Goal: Task Accomplishment & Management: Manage account settings

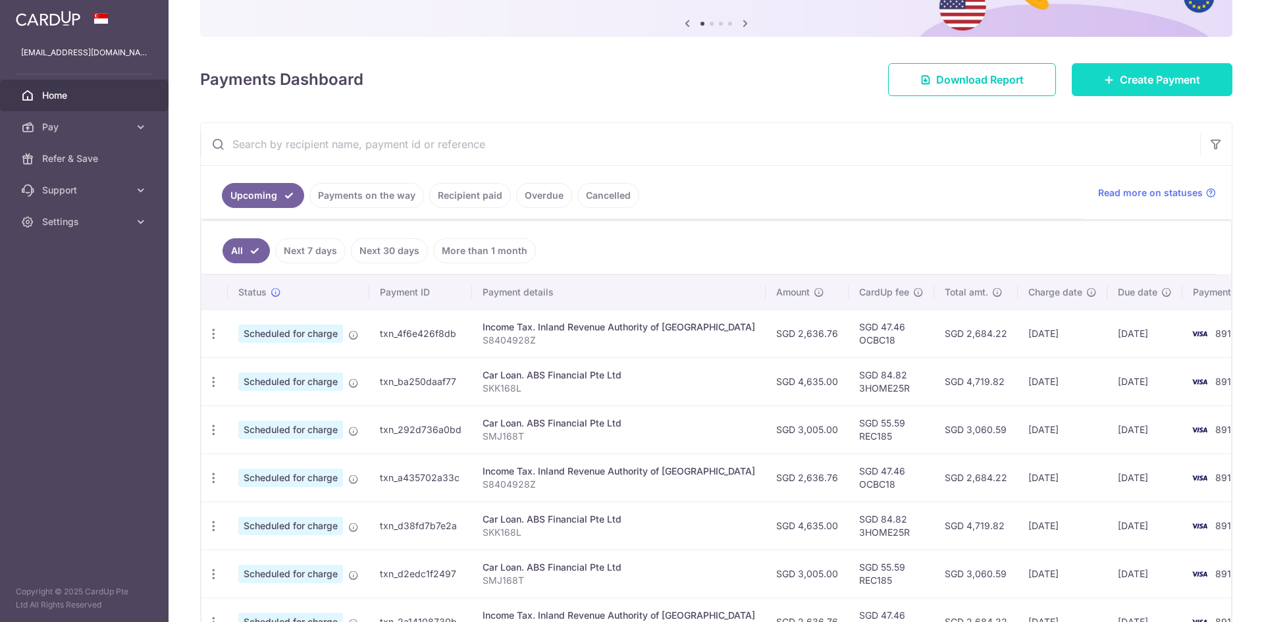
click at [1120, 69] on link "Create Payment" at bounding box center [1152, 79] width 161 height 33
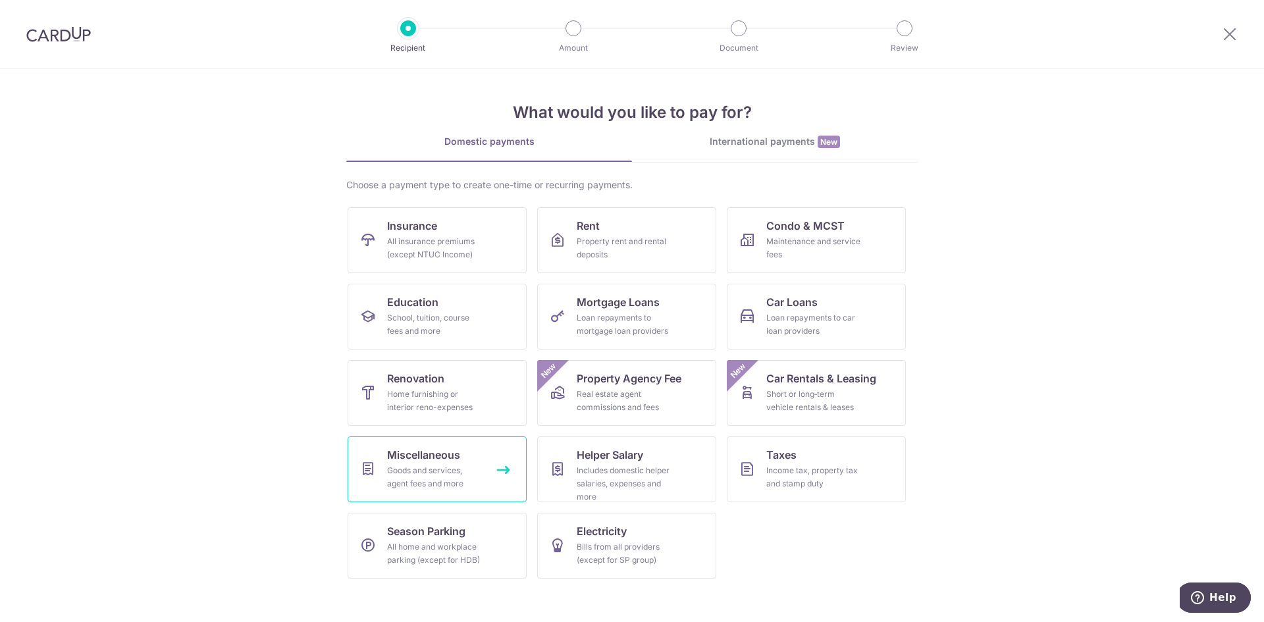
click at [440, 466] on div "Goods and services, agent fees and more" at bounding box center [434, 477] width 95 height 26
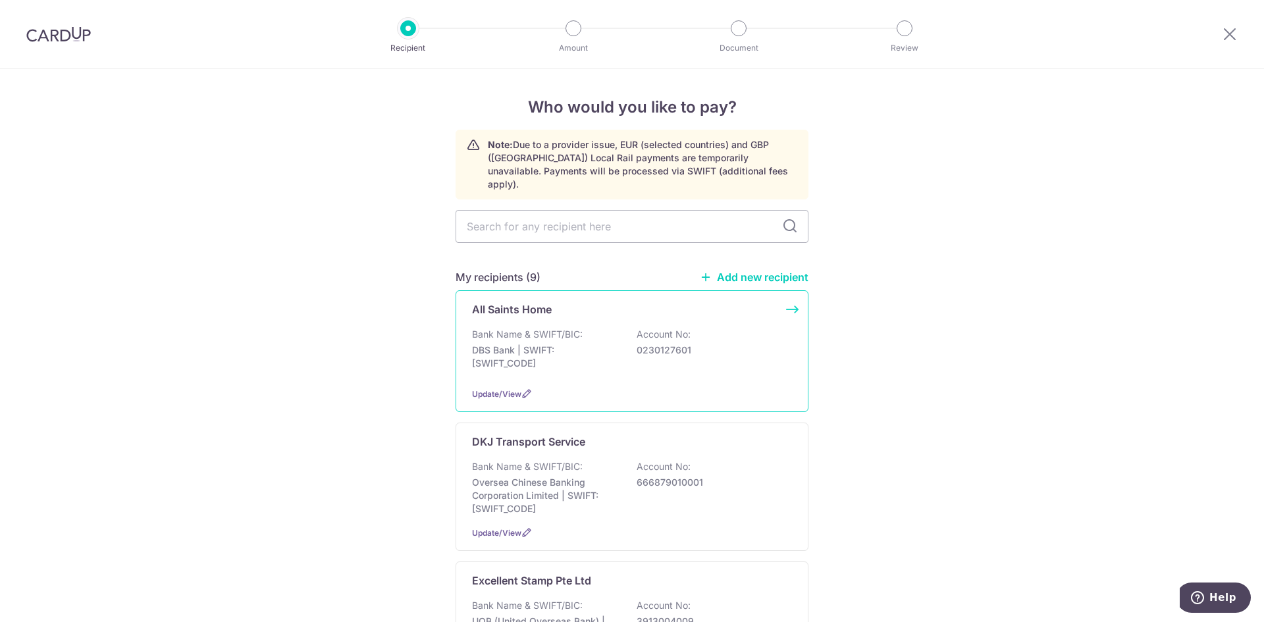
click at [639, 308] on div "All Saints Home Bank Name & SWIFT/BIC: DBS Bank | SWIFT: DBSSSGSGXXX Account No…" at bounding box center [632, 351] width 353 height 122
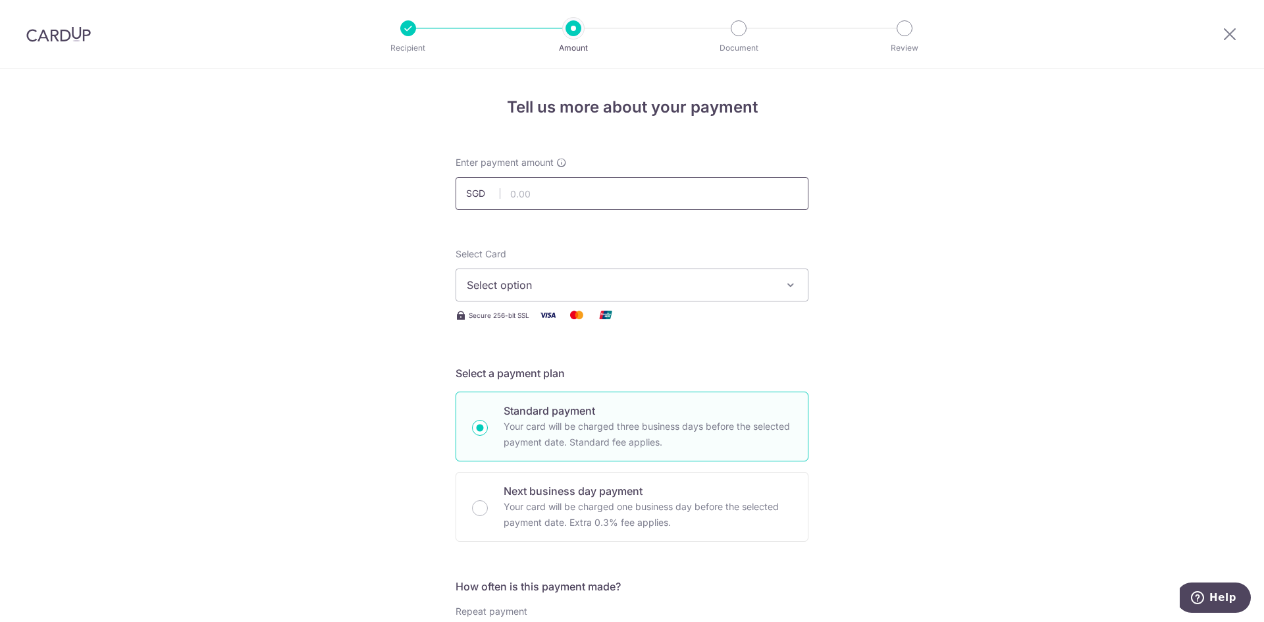
click at [622, 192] on input "text" at bounding box center [632, 193] width 353 height 33
type input "754.80"
drag, startPoint x: 880, startPoint y: 307, endPoint x: 852, endPoint y: 311, distance: 28.7
click at [777, 286] on button "Select option" at bounding box center [632, 285] width 353 height 33
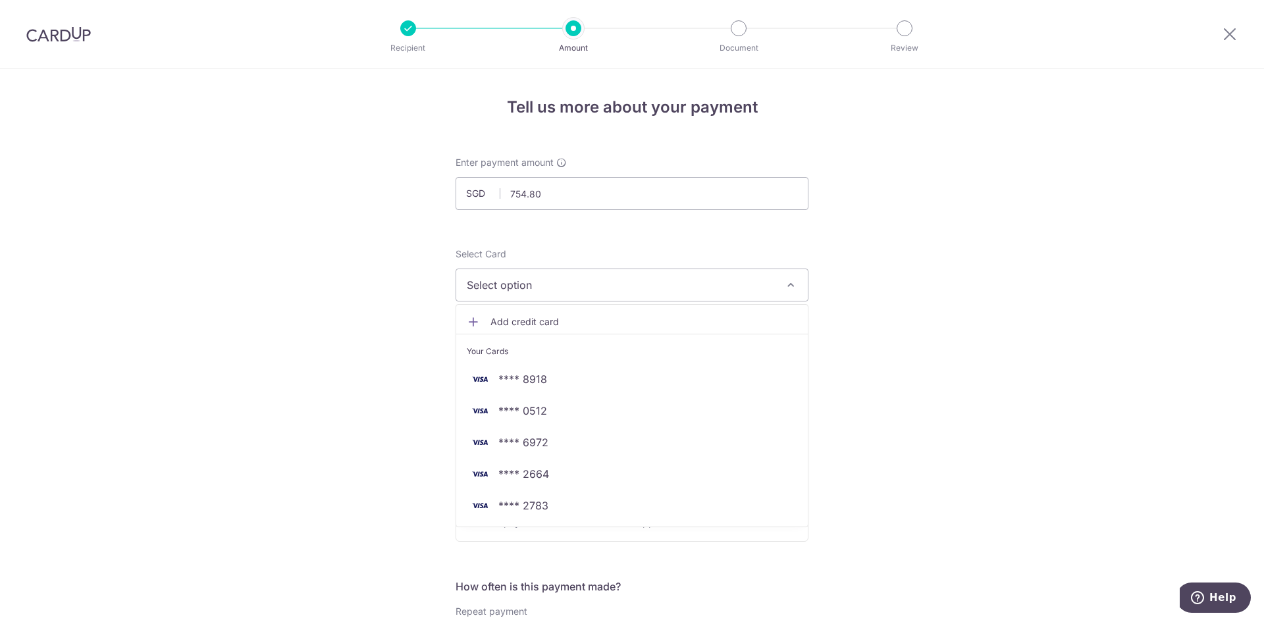
click at [545, 323] on span "Add credit card" at bounding box center [644, 321] width 307 height 13
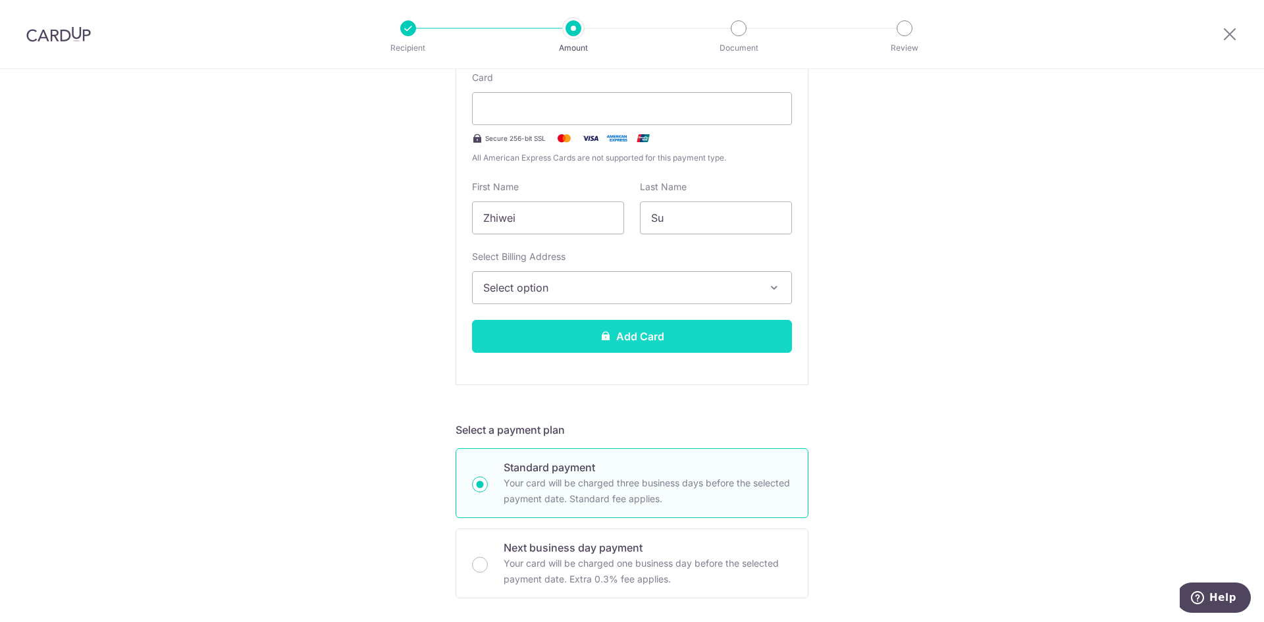
scroll to position [329, 0]
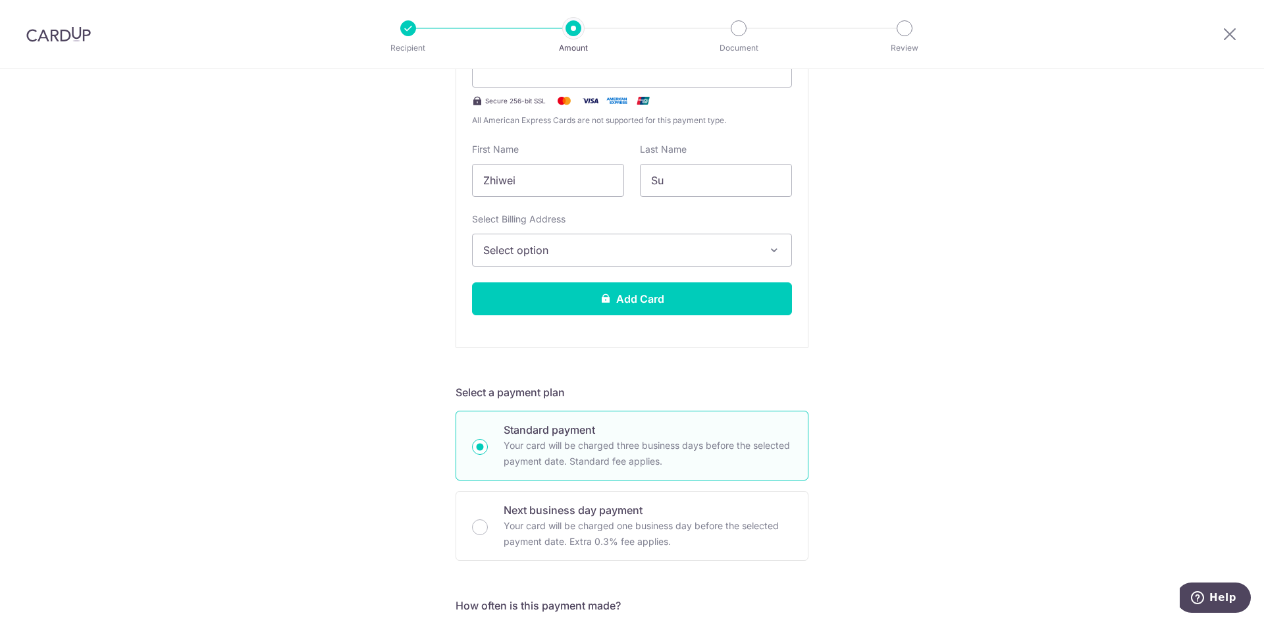
click at [651, 258] on button "Select option" at bounding box center [632, 250] width 320 height 33
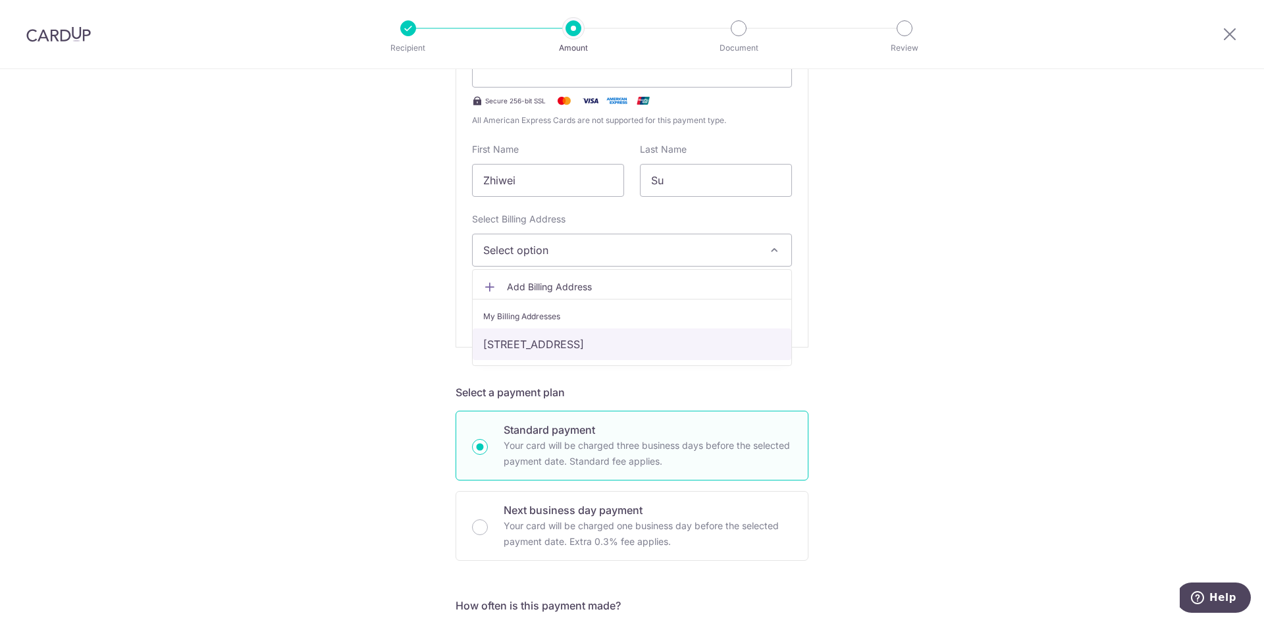
click at [600, 352] on link "Blk 59, #02-16, Tampines Central 7, Singapore, Singapore-528594" at bounding box center [632, 345] width 319 height 32
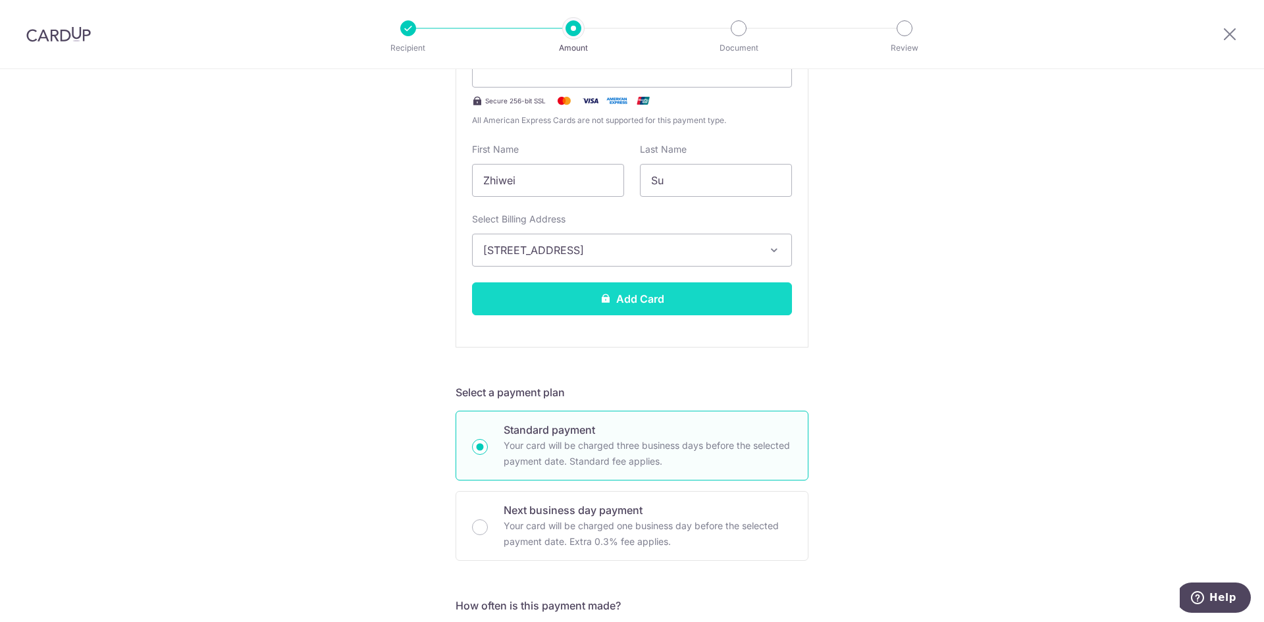
click at [636, 299] on button "Add Card" at bounding box center [632, 299] width 320 height 33
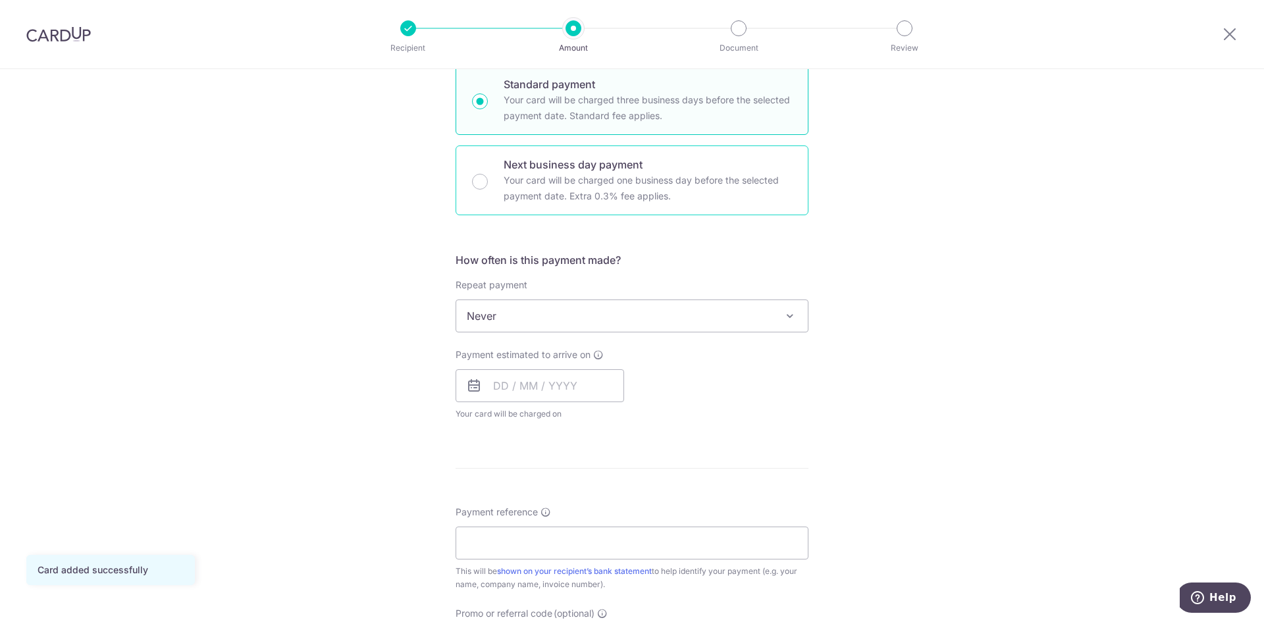
scroll to position [329, 0]
click at [529, 379] on input "text" at bounding box center [540, 383] width 169 height 33
click at [587, 529] on link "16" at bounding box center [588, 529] width 21 height 21
type input "[DATE]"
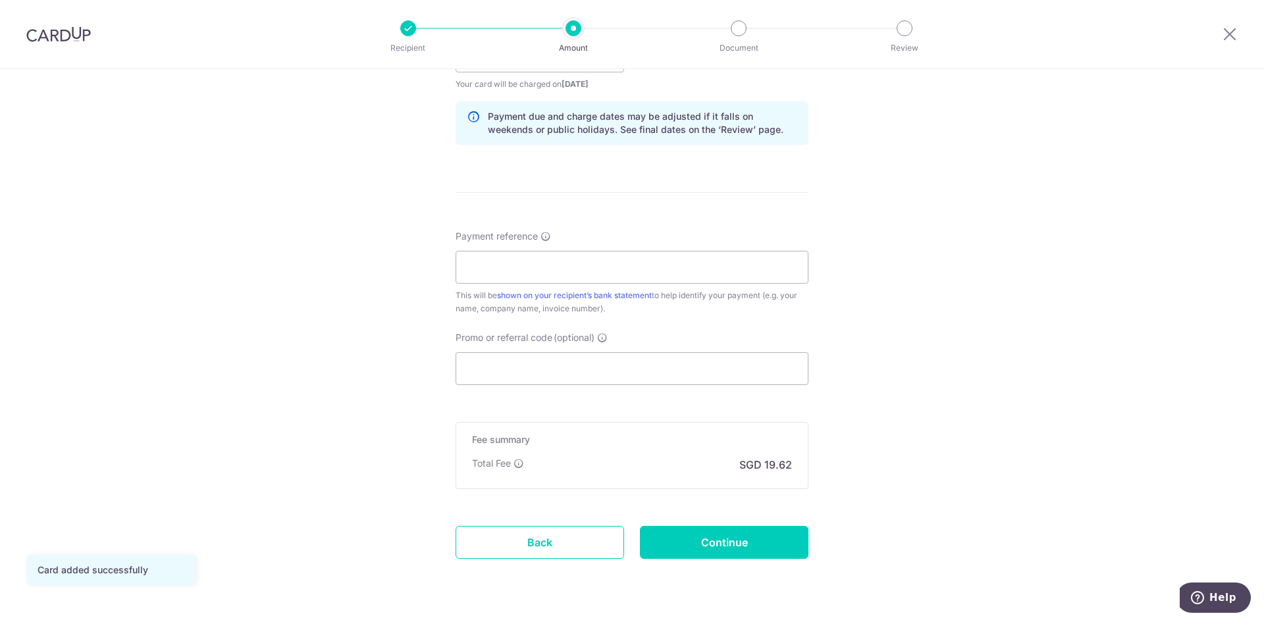
scroll to position [659, 0]
click at [563, 268] on input "Payment reference" at bounding box center [632, 265] width 353 height 33
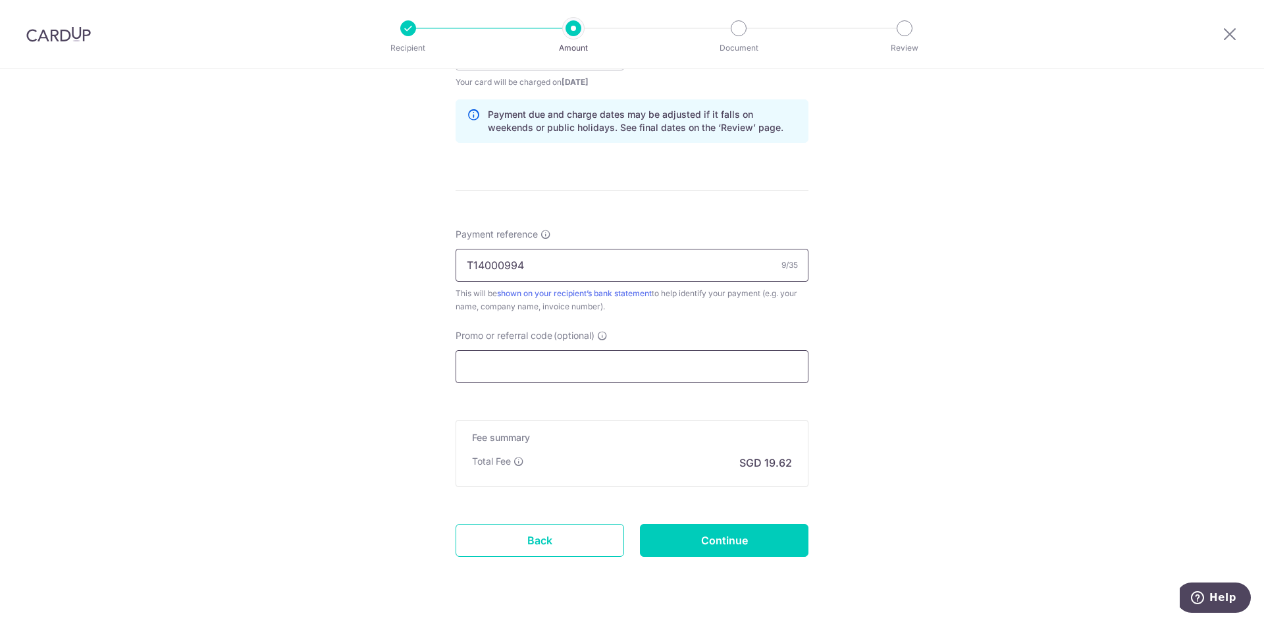
type input "T14000994"
click at [557, 366] on input "Promo or referral code (optional)" at bounding box center [632, 366] width 353 height 33
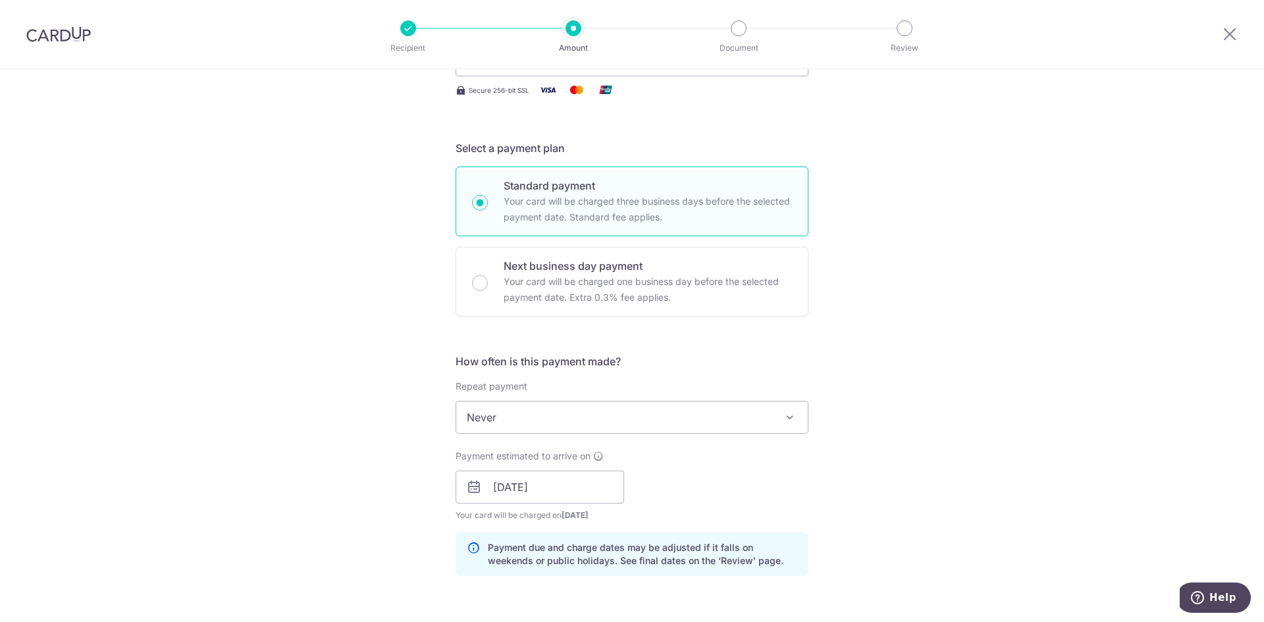
scroll to position [0, 0]
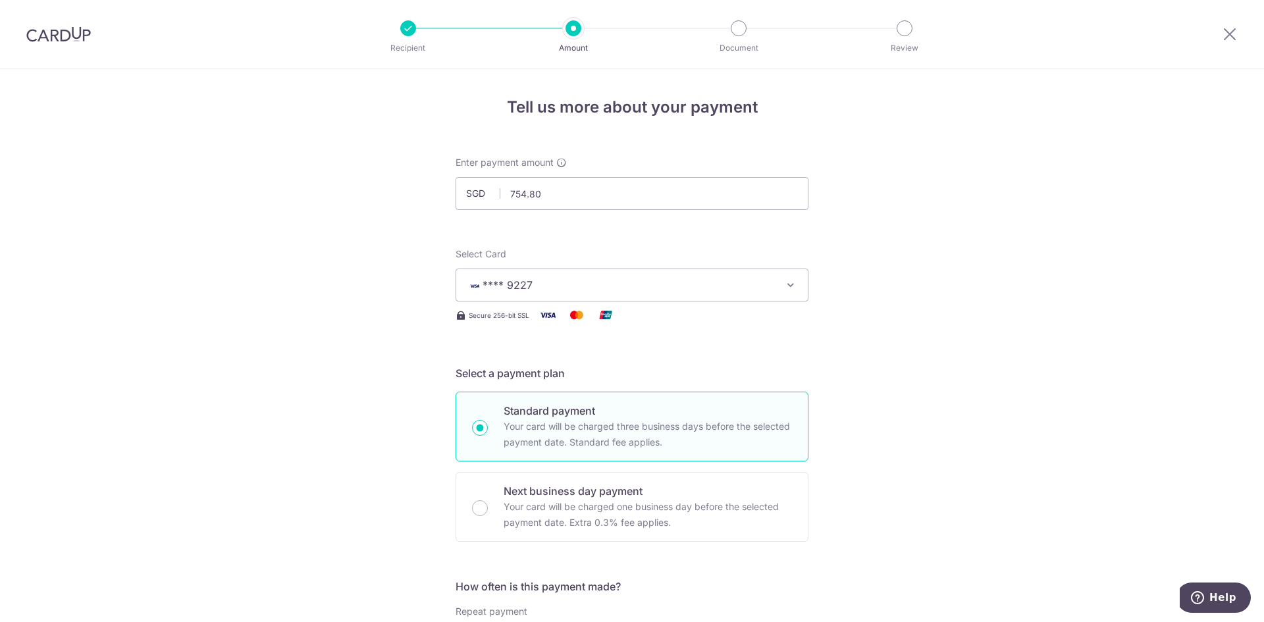
click at [59, 38] on img at bounding box center [58, 34] width 65 height 16
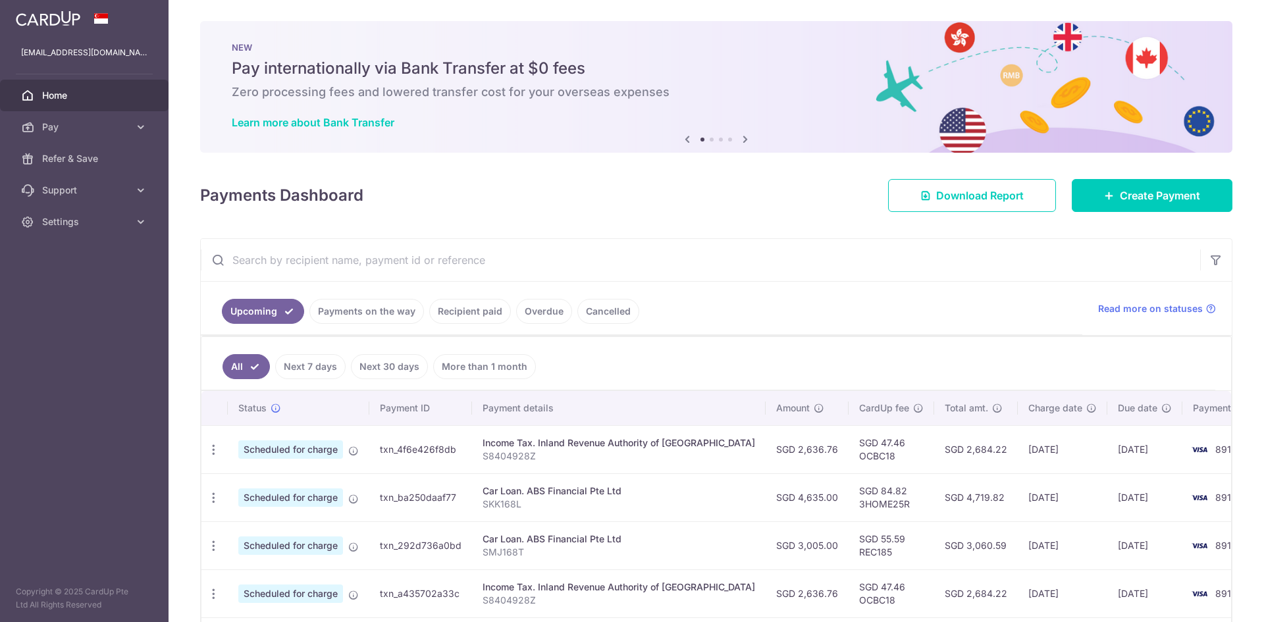
click at [57, 92] on span "Home" at bounding box center [85, 95] width 87 height 13
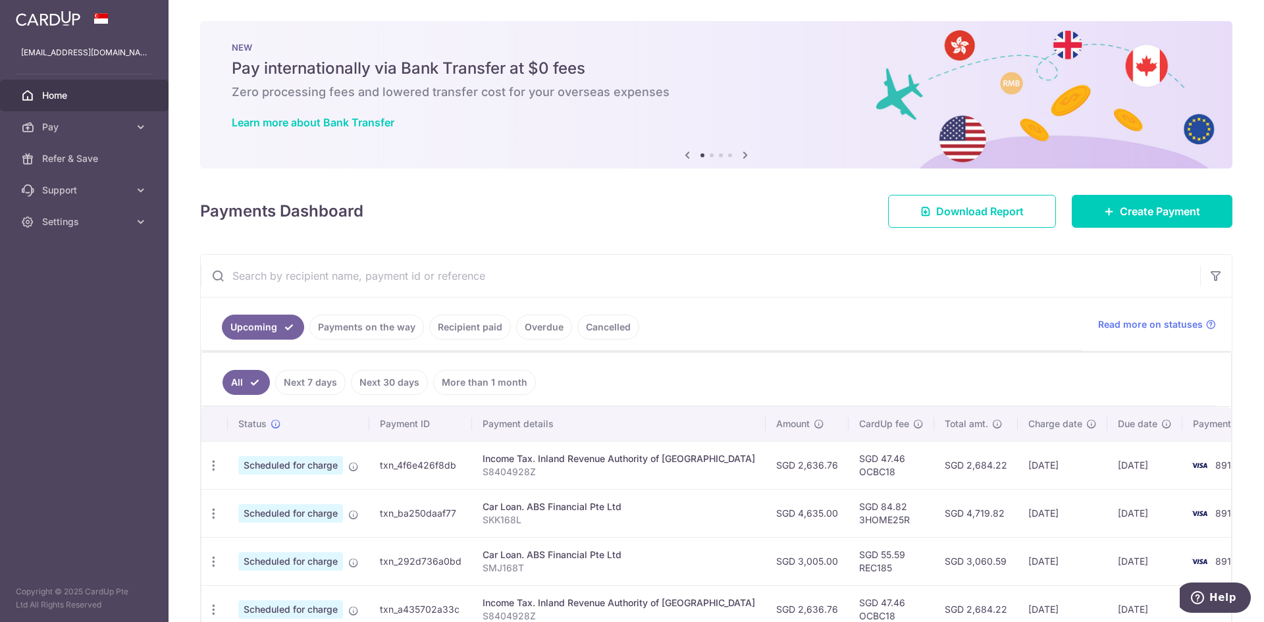
click at [742, 154] on icon at bounding box center [746, 155] width 16 height 16
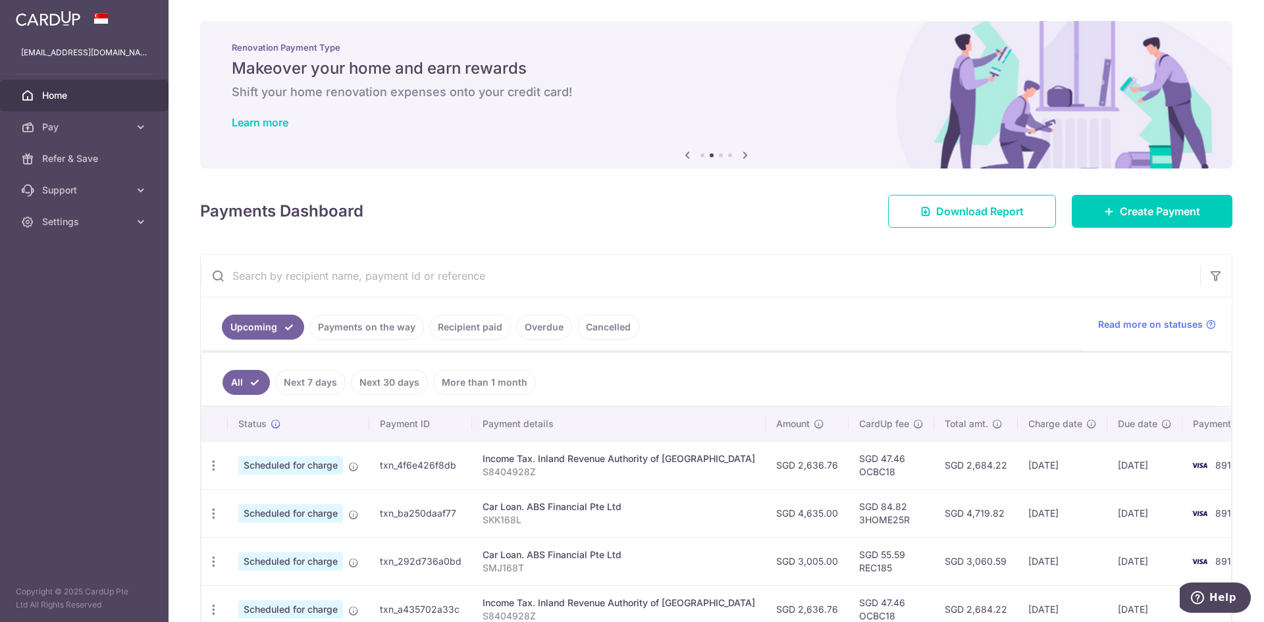
click at [744, 155] on icon at bounding box center [746, 155] width 16 height 16
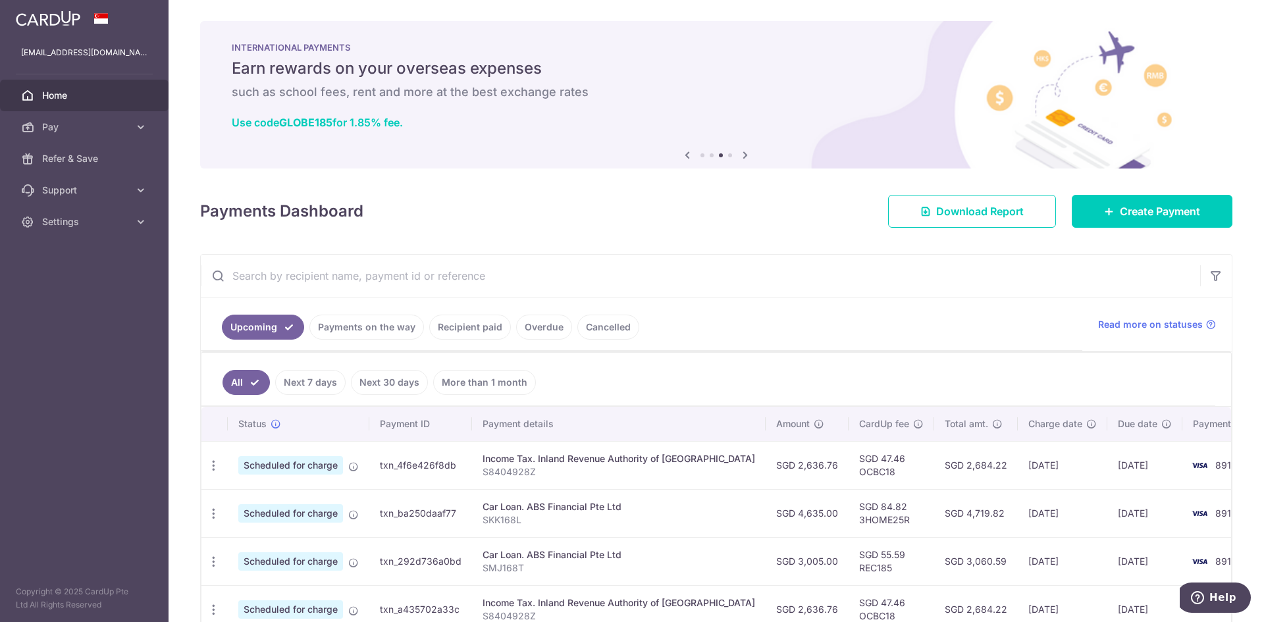
click at [744, 155] on icon at bounding box center [746, 155] width 16 height 16
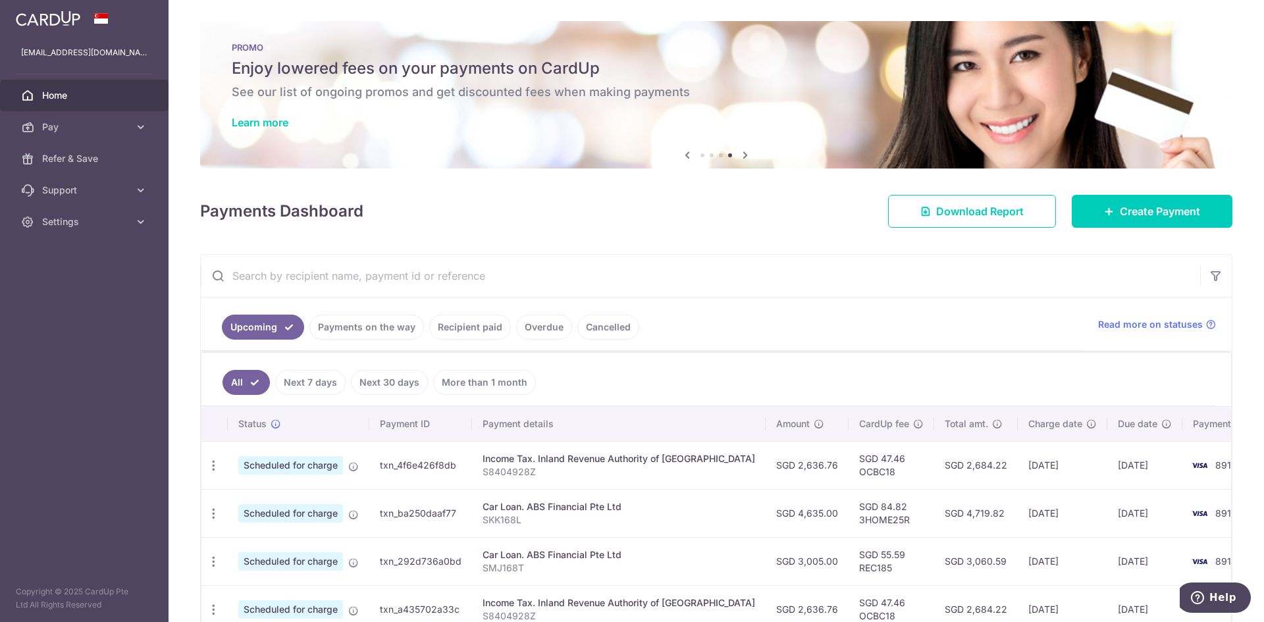
click at [744, 155] on icon at bounding box center [746, 155] width 16 height 16
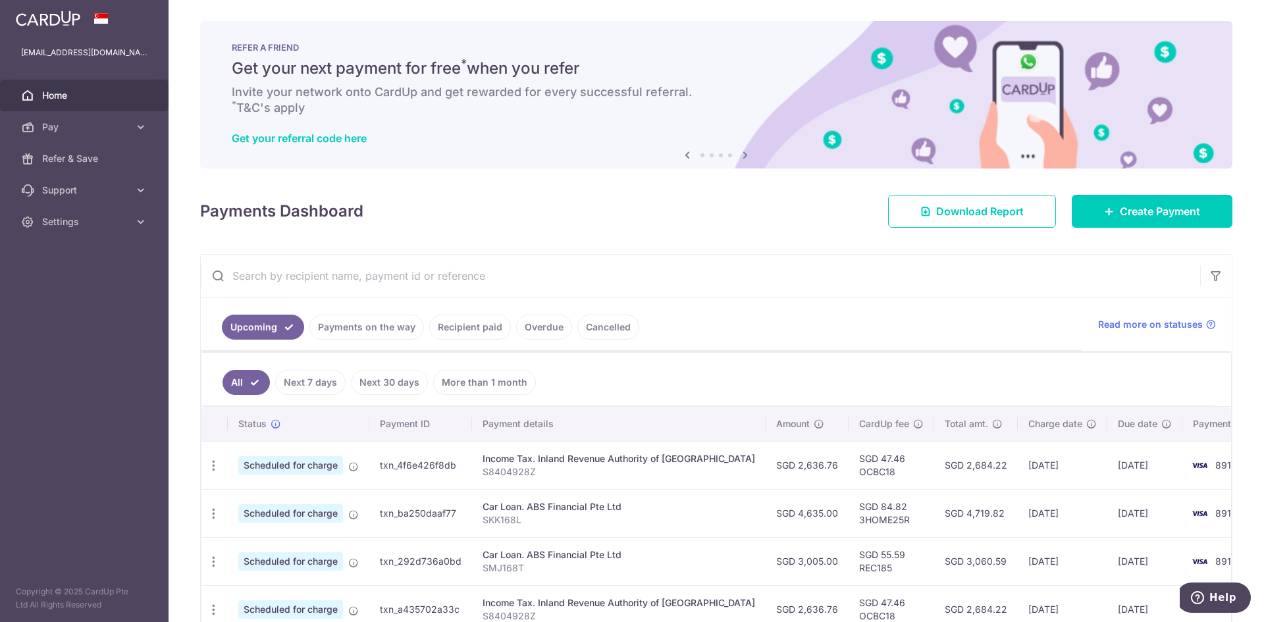
click at [744, 155] on icon at bounding box center [746, 155] width 16 height 16
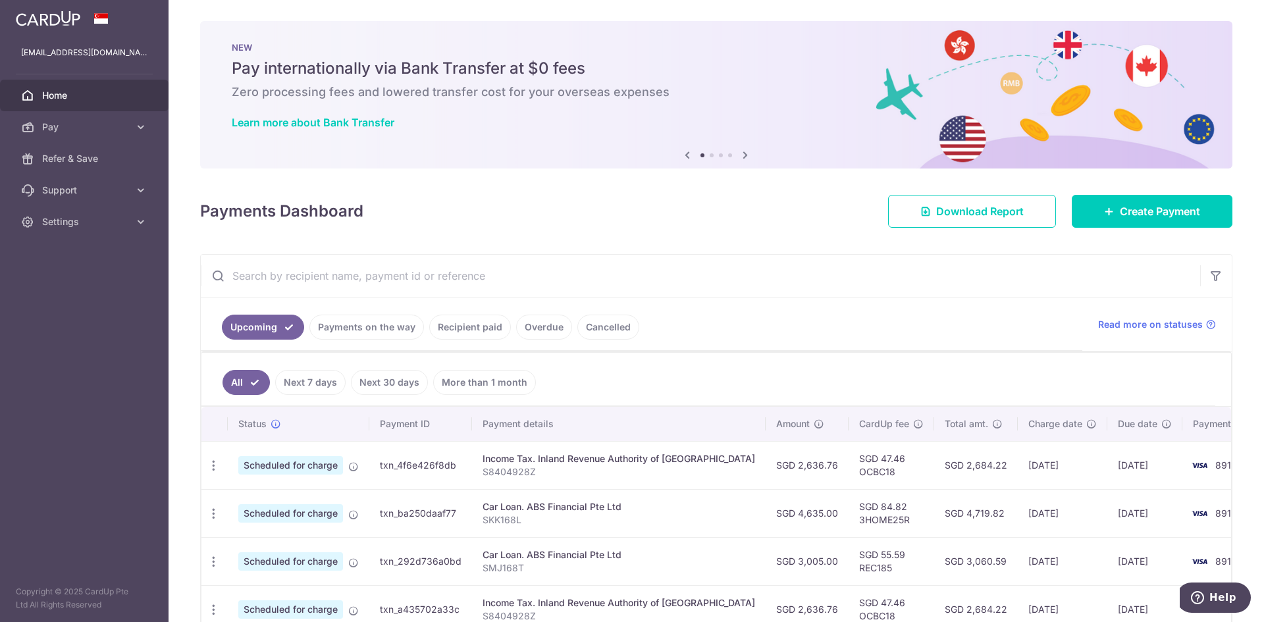
click at [744, 155] on icon at bounding box center [746, 155] width 16 height 16
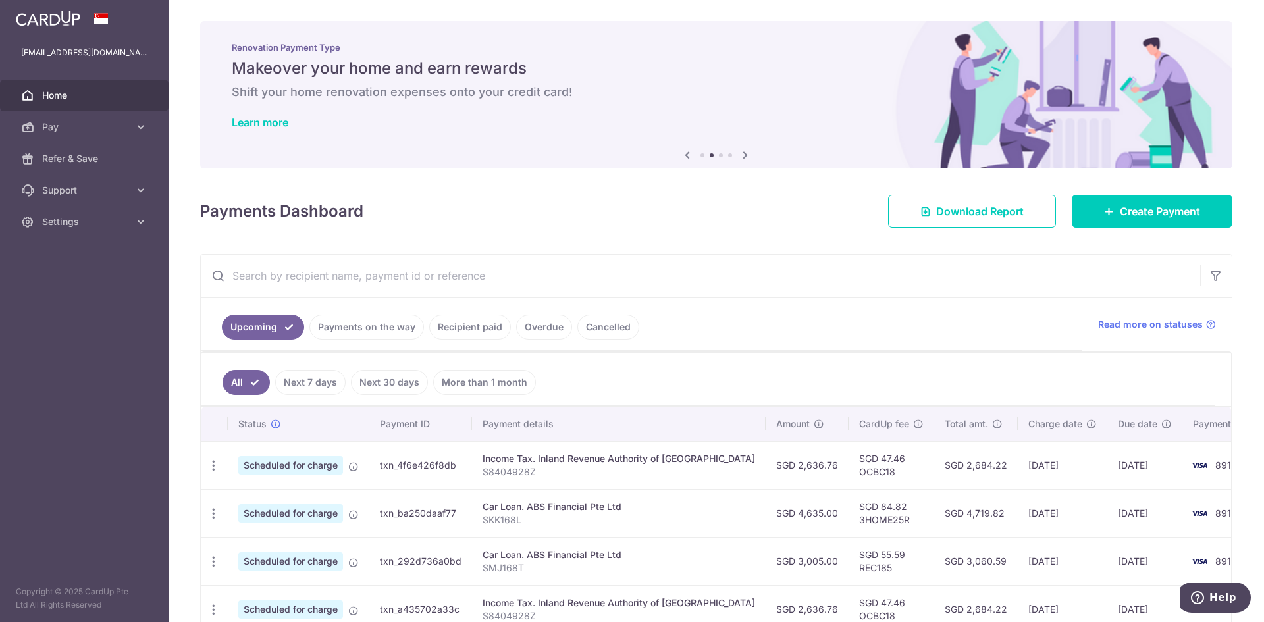
click at [743, 154] on icon at bounding box center [746, 155] width 16 height 16
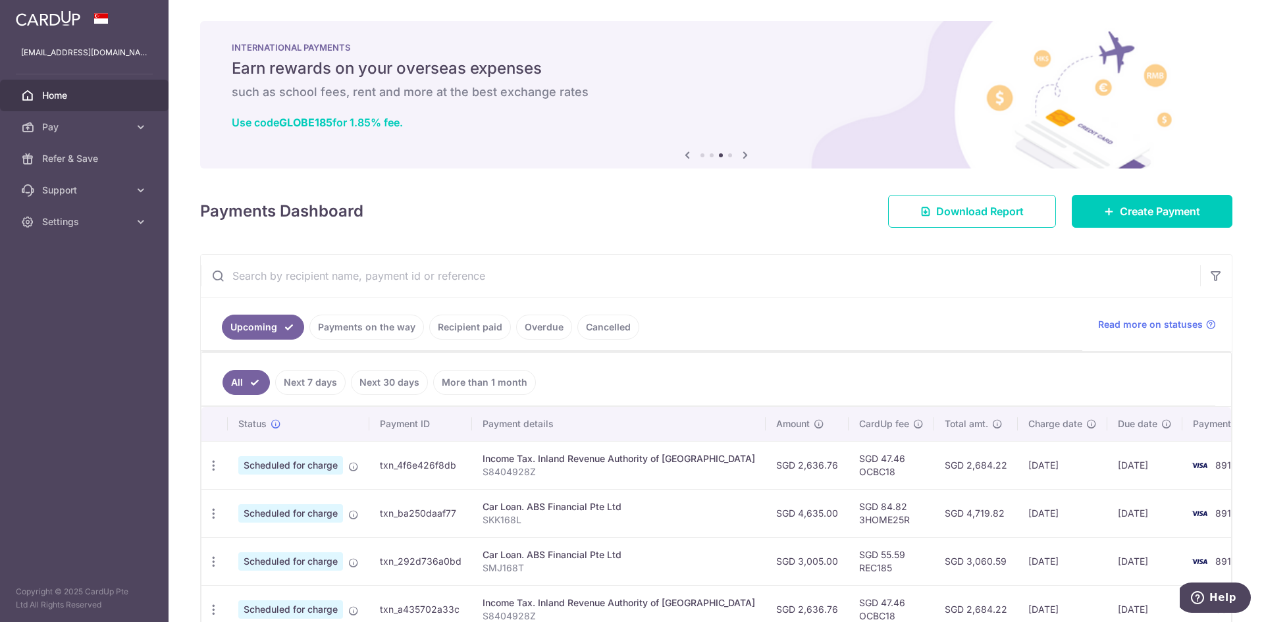
click at [743, 154] on icon at bounding box center [746, 155] width 16 height 16
click at [743, 152] on icon at bounding box center [746, 155] width 16 height 16
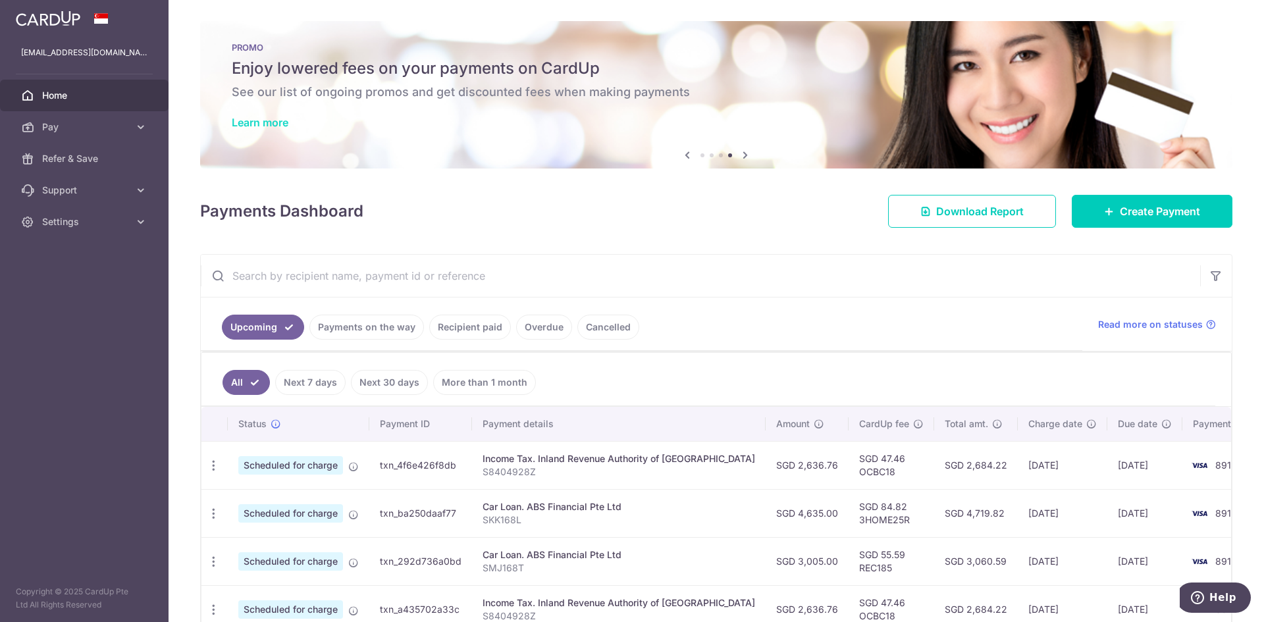
click at [261, 124] on link "Learn more" at bounding box center [260, 122] width 57 height 13
click at [687, 150] on icon at bounding box center [688, 155] width 16 height 16
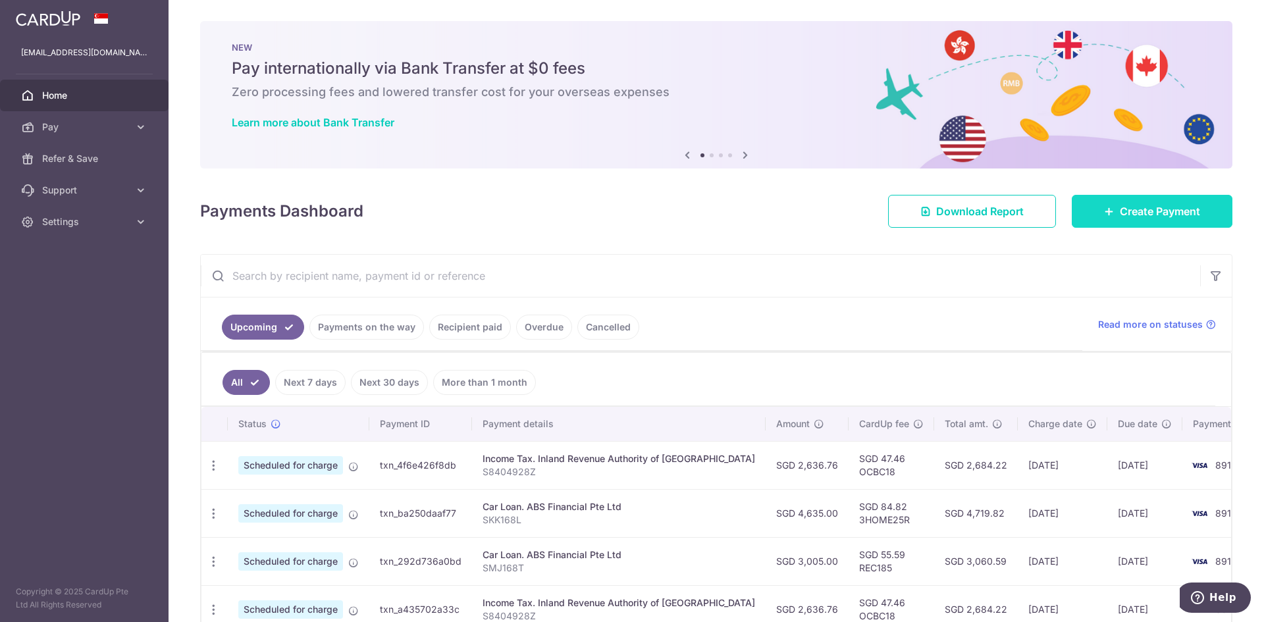
click at [1197, 213] on link "Create Payment" at bounding box center [1152, 211] width 161 height 33
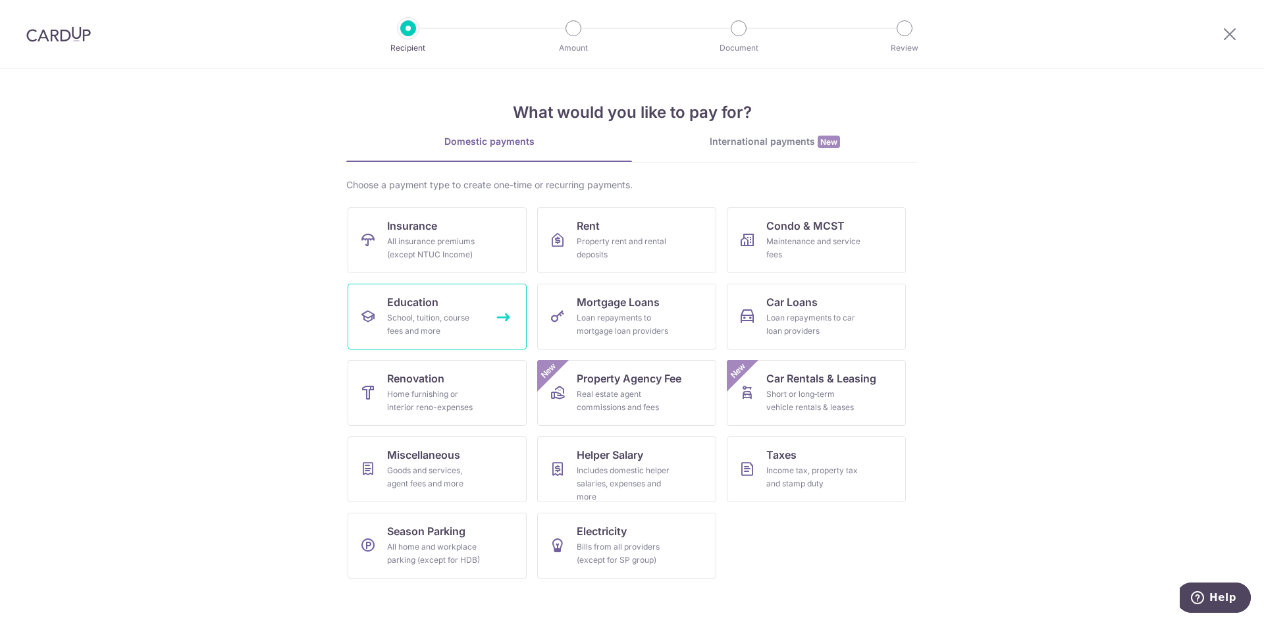
click at [447, 323] on div "School, tuition, course fees and more" at bounding box center [434, 324] width 95 height 26
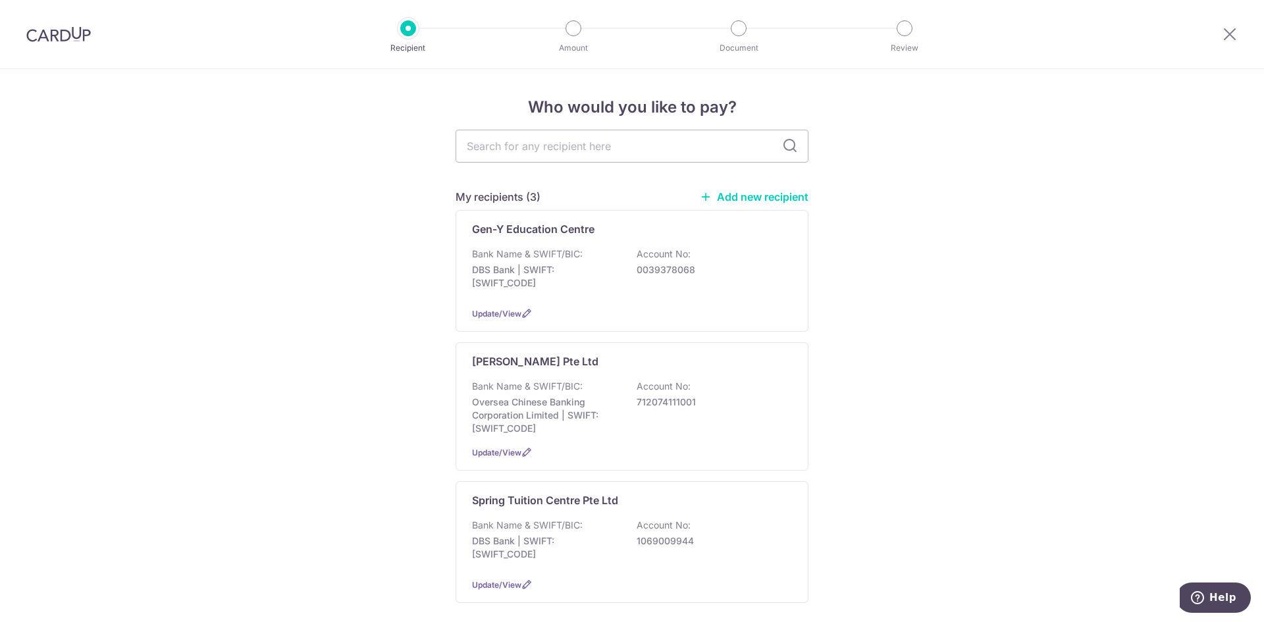
click at [73, 31] on img at bounding box center [58, 34] width 65 height 16
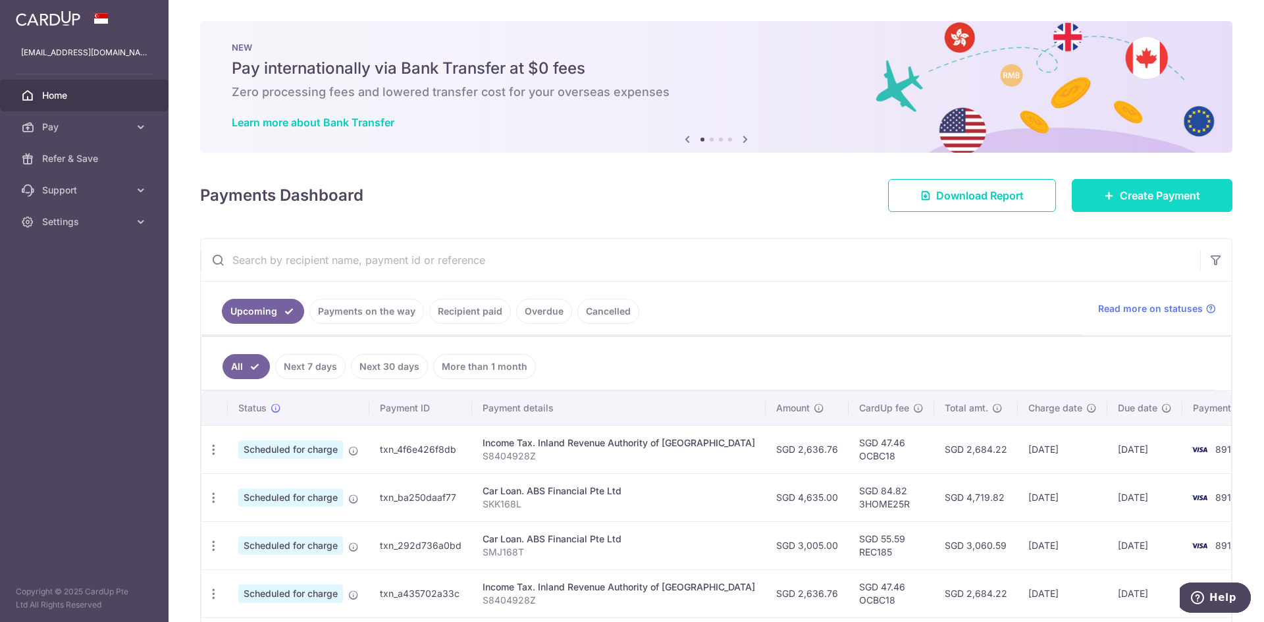
click at [1180, 203] on link "Create Payment" at bounding box center [1152, 195] width 161 height 33
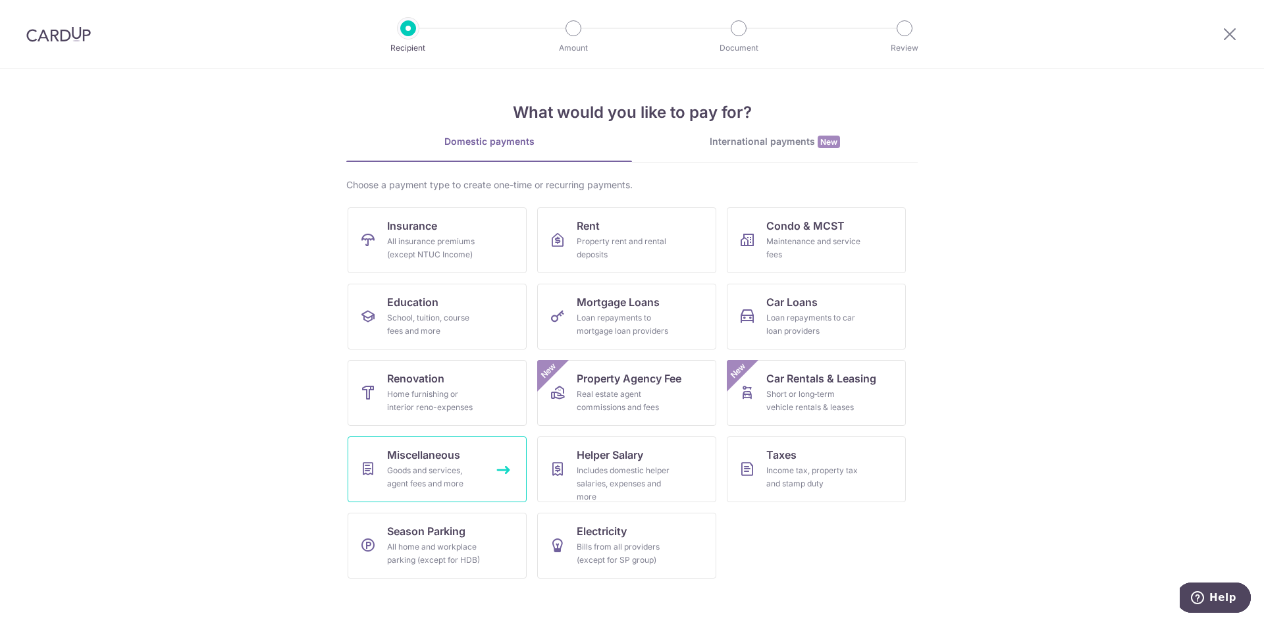
click at [474, 468] on div "Goods and services, agent fees and more" at bounding box center [434, 477] width 95 height 26
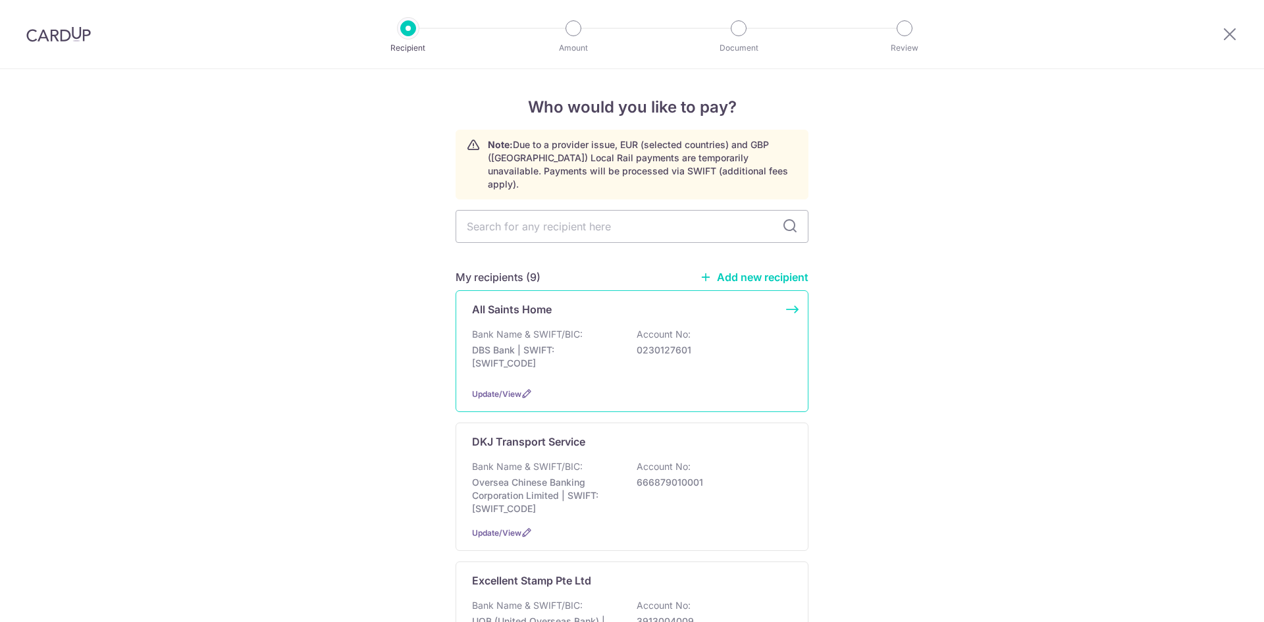
click at [621, 334] on div "Bank Name & SWIFT/BIC: DBS Bank | SWIFT: [SWIFT_CODE] Account No: 0230127601" at bounding box center [632, 352] width 320 height 49
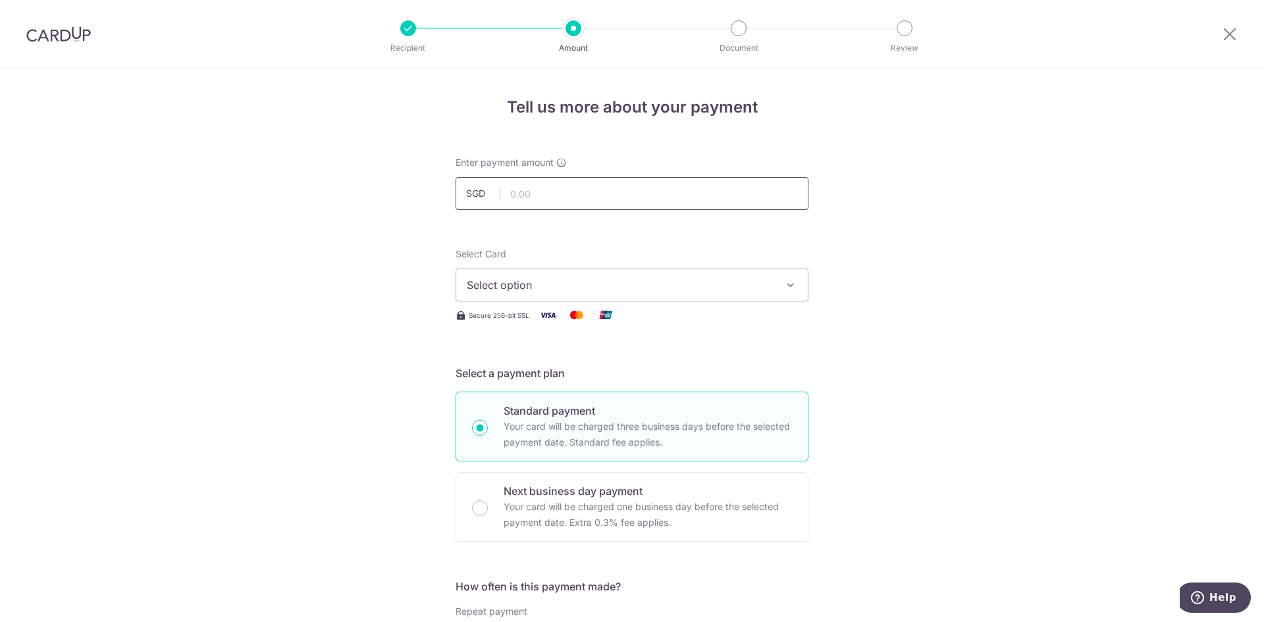
click at [601, 193] on input "text" at bounding box center [632, 193] width 353 height 33
type input "754.80"
click at [650, 288] on span "Select option" at bounding box center [620, 285] width 307 height 16
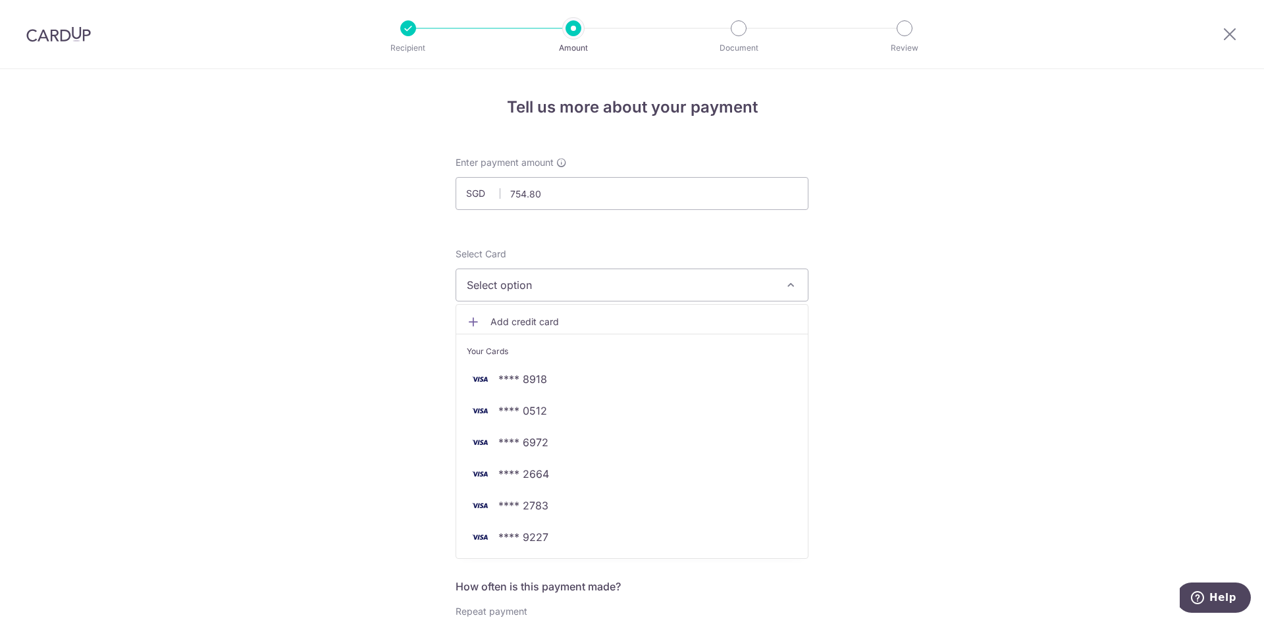
click at [522, 328] on span "Add credit card" at bounding box center [644, 321] width 307 height 13
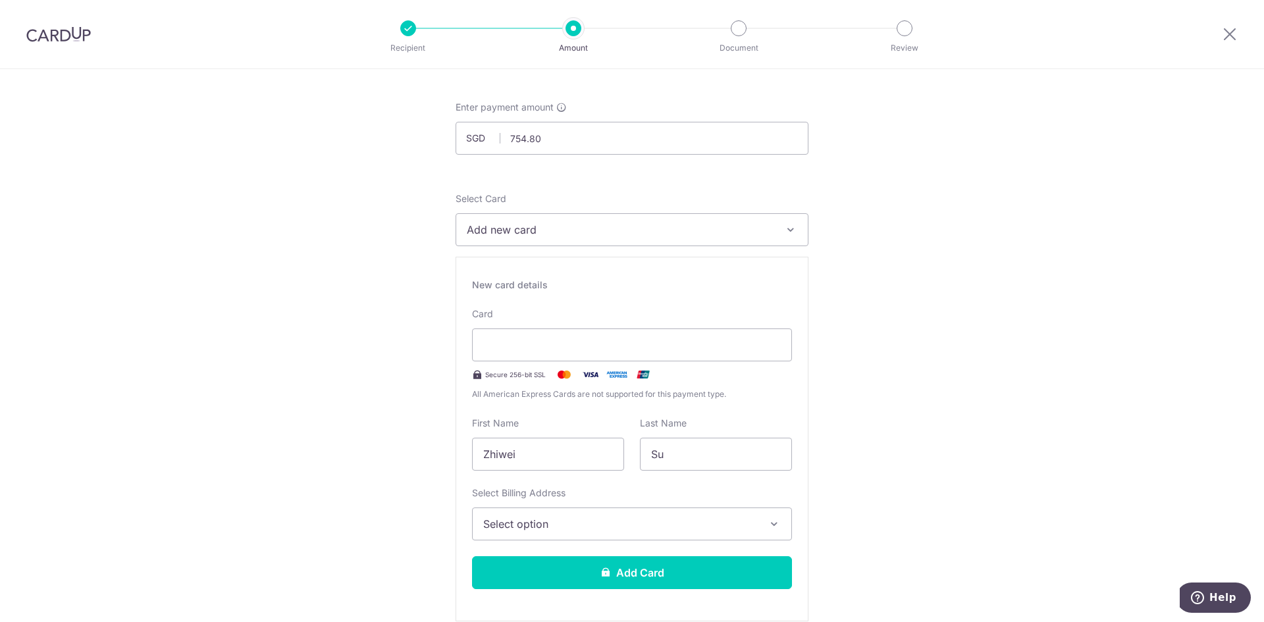
scroll to position [132, 0]
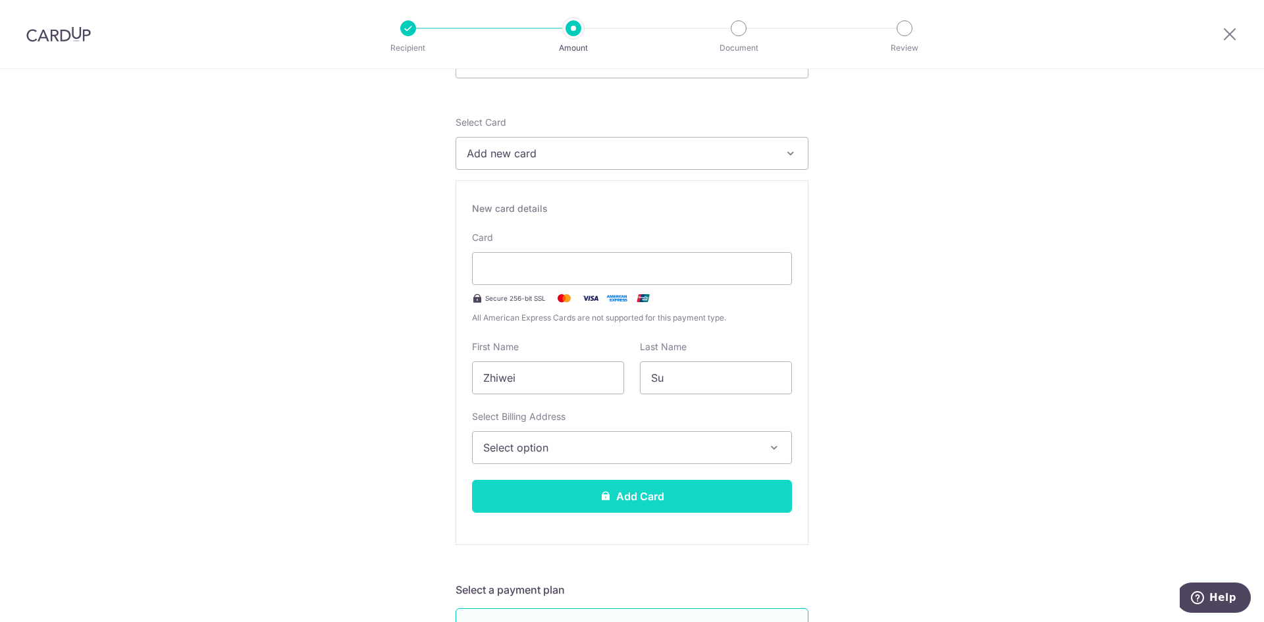
click at [618, 507] on button "Add Card" at bounding box center [632, 496] width 320 height 33
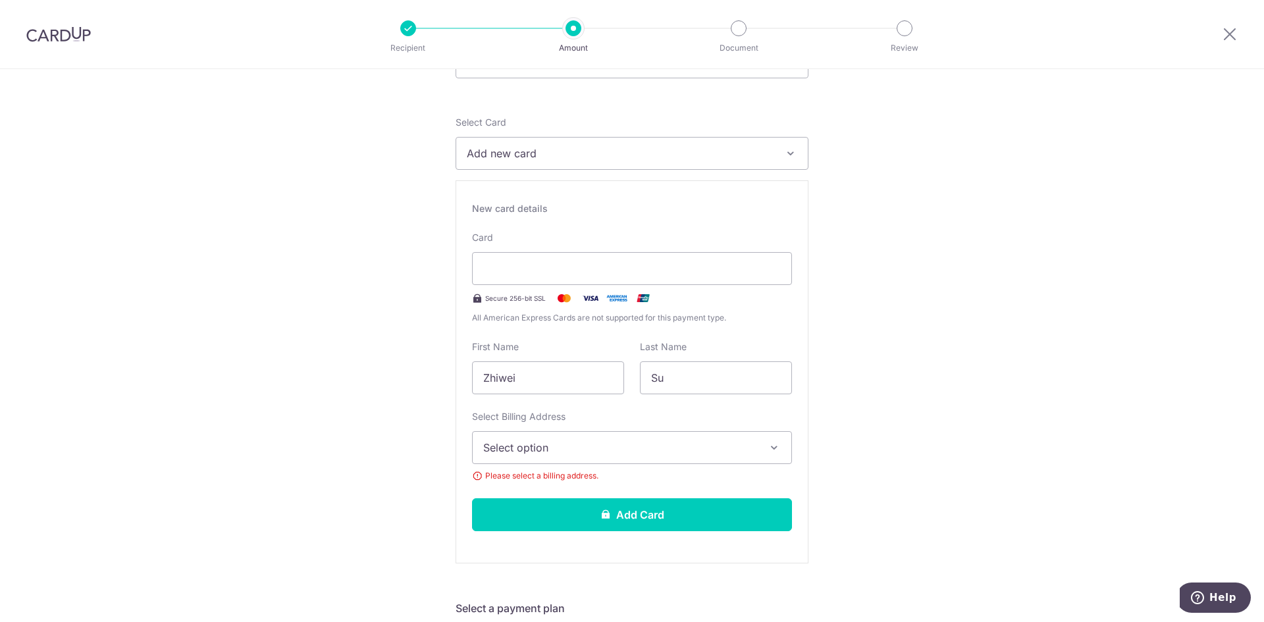
click at [620, 440] on span "Select option" at bounding box center [620, 448] width 274 height 16
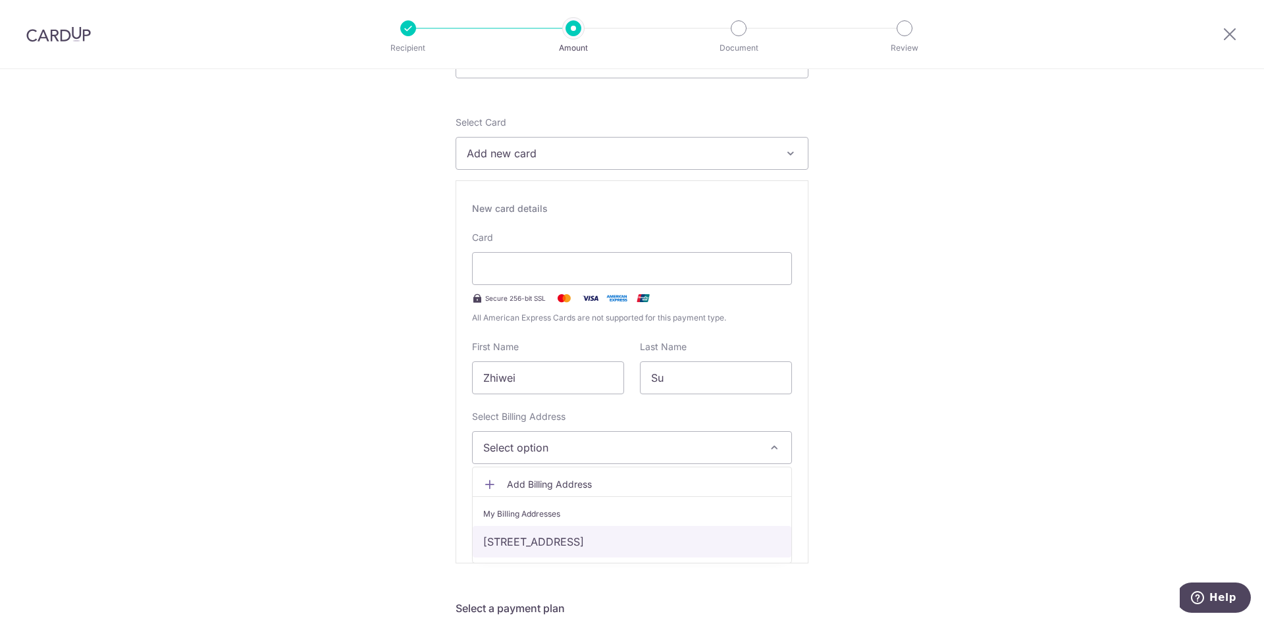
click at [599, 545] on link "[STREET_ADDRESS]" at bounding box center [632, 542] width 319 height 32
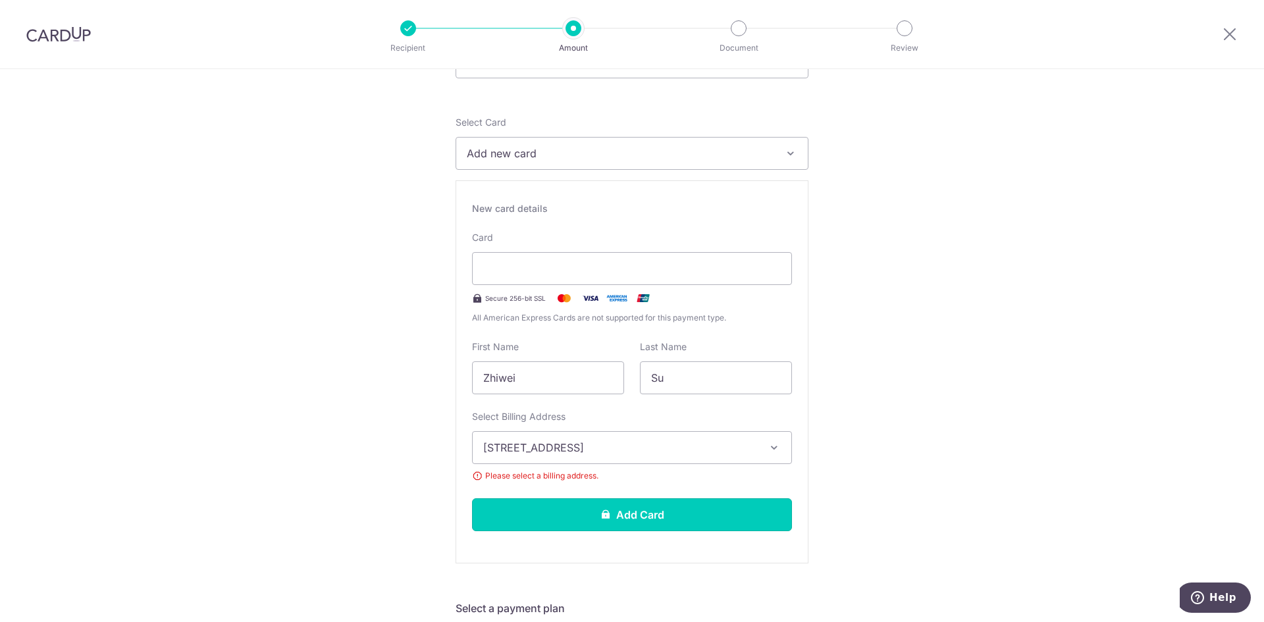
click at [612, 516] on button "Add Card" at bounding box center [632, 515] width 320 height 33
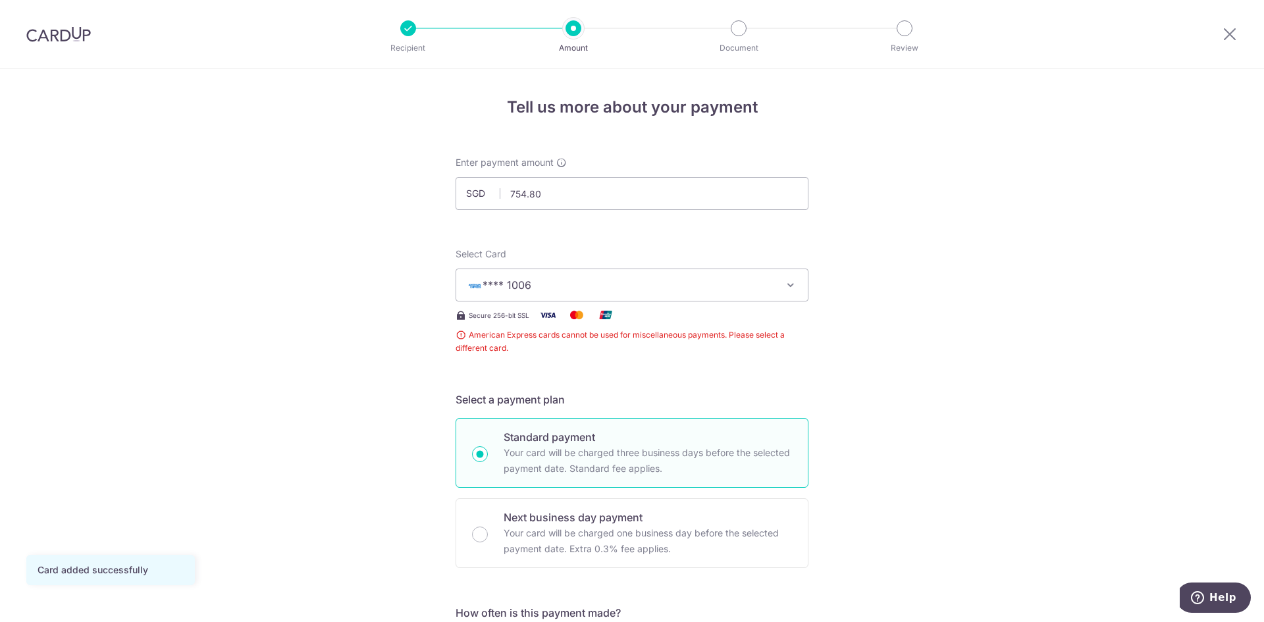
scroll to position [457, 0]
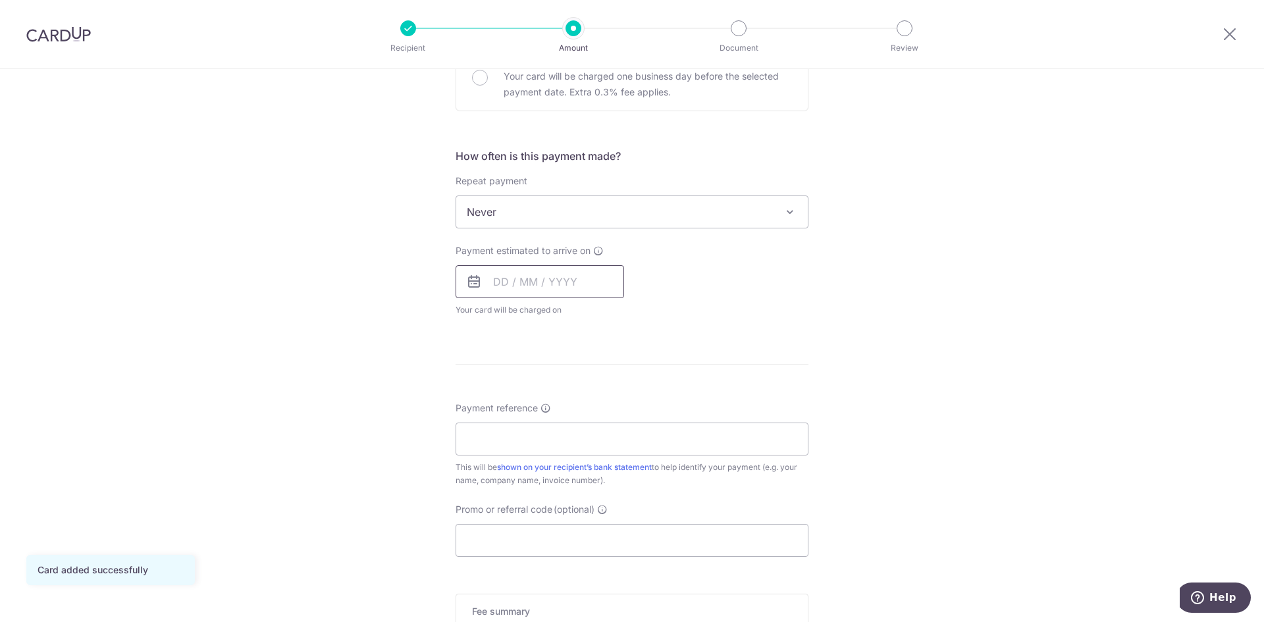
click at [566, 286] on input "text" at bounding box center [540, 281] width 169 height 33
click at [578, 425] on link "16" at bounding box center [588, 428] width 21 height 21
type input "16/10/2025"
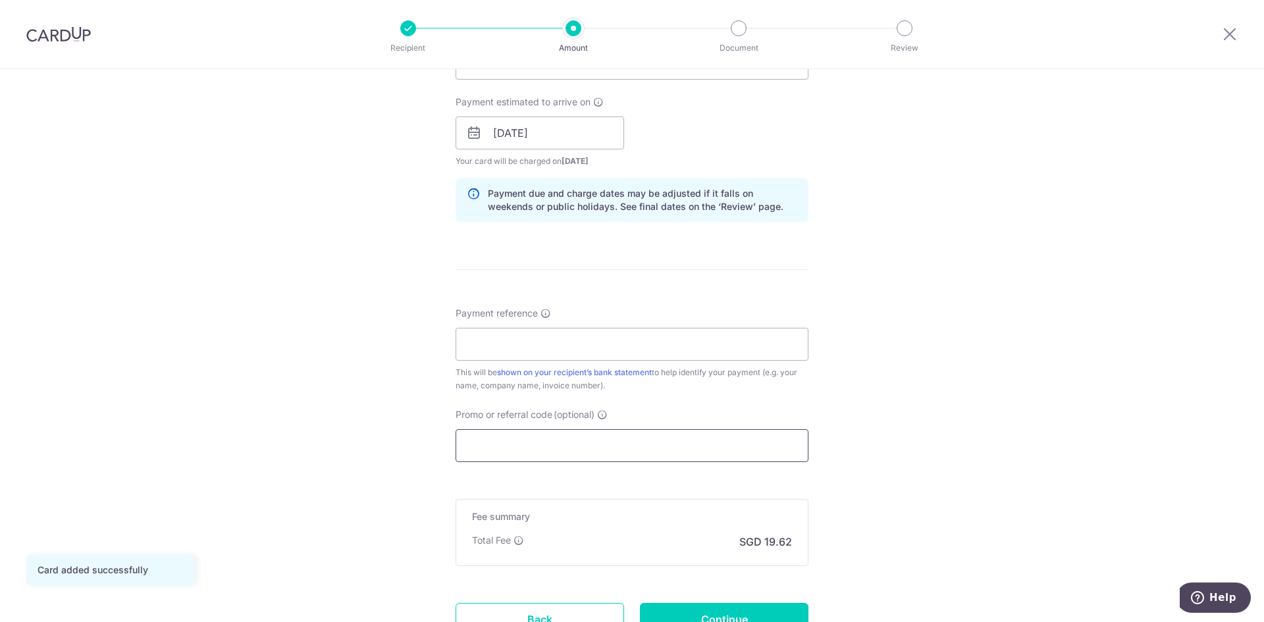
scroll to position [655, 0]
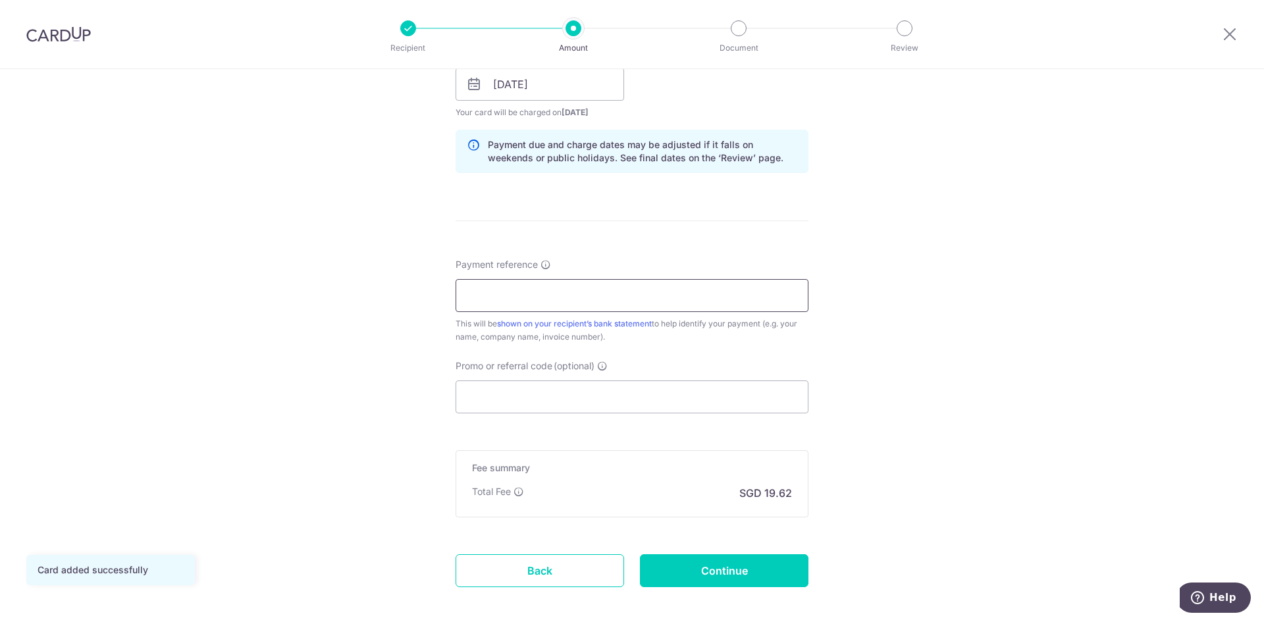
click at [587, 299] on input "Payment reference" at bounding box center [632, 295] width 353 height 33
type input "T14000994"
click at [575, 394] on input "Promo or referral code (optional)" at bounding box center [632, 397] width 353 height 33
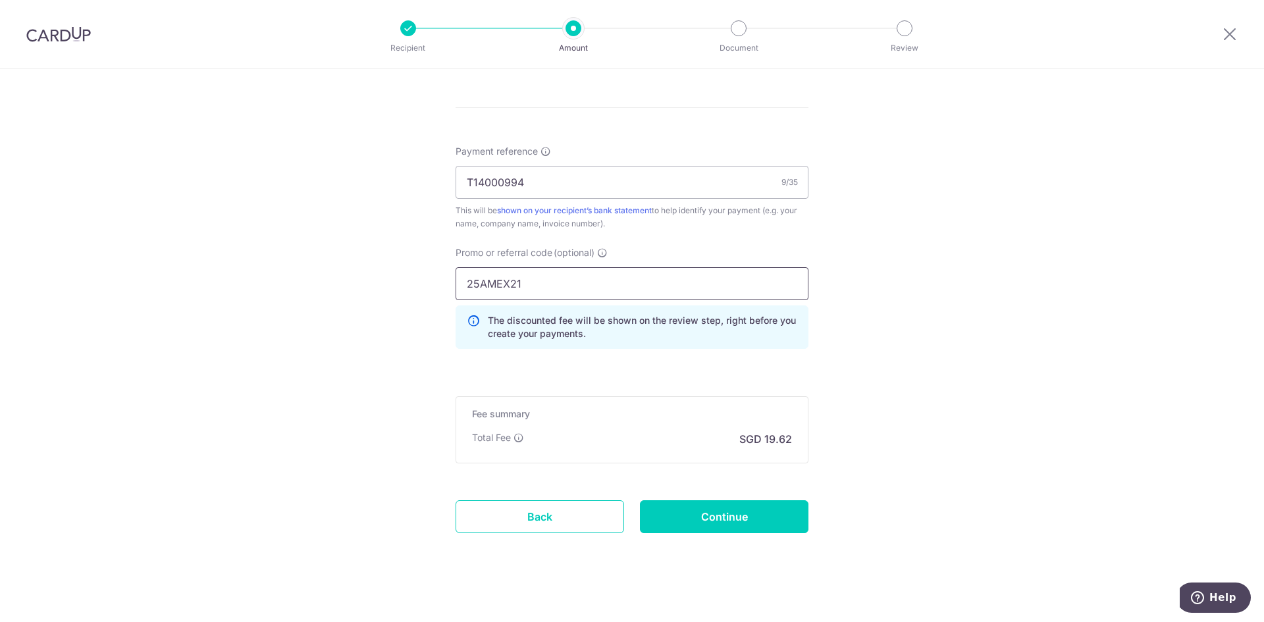
scroll to position [778, 0]
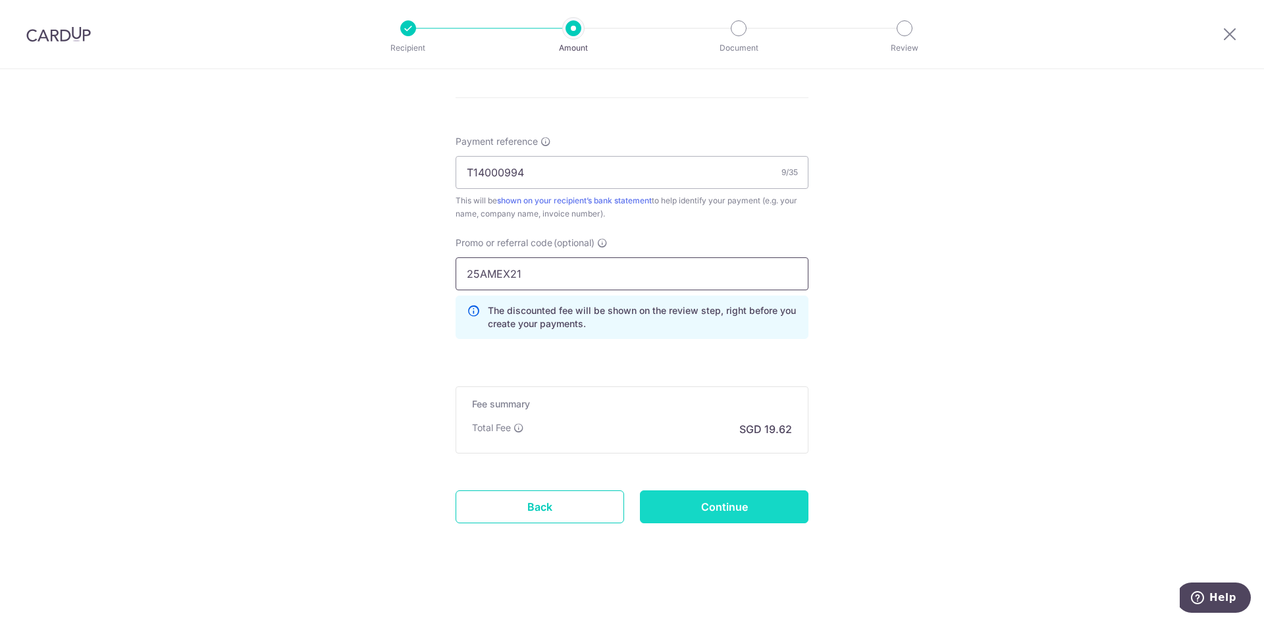
type input "25AMEX21"
click at [718, 506] on input "Continue" at bounding box center [724, 507] width 169 height 33
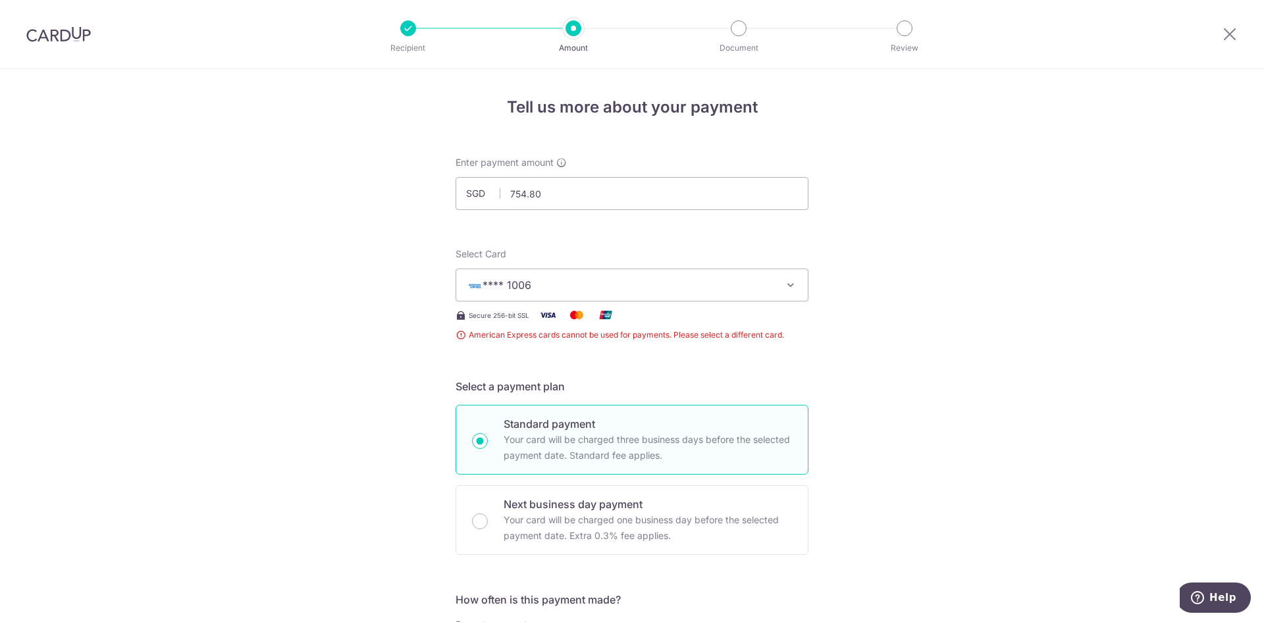
click at [53, 19] on div at bounding box center [58, 34] width 117 height 68
click at [57, 40] on img at bounding box center [58, 34] width 65 height 16
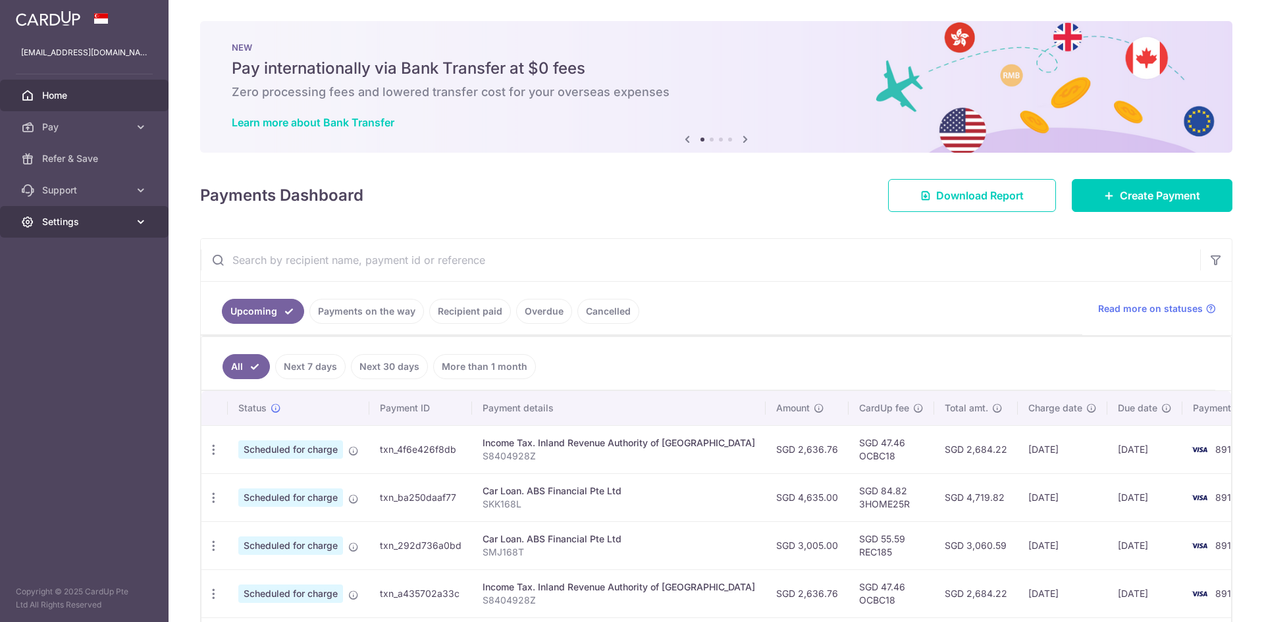
click at [84, 225] on span "Settings" at bounding box center [85, 221] width 87 height 13
click at [68, 255] on span "Account" at bounding box center [85, 253] width 87 height 13
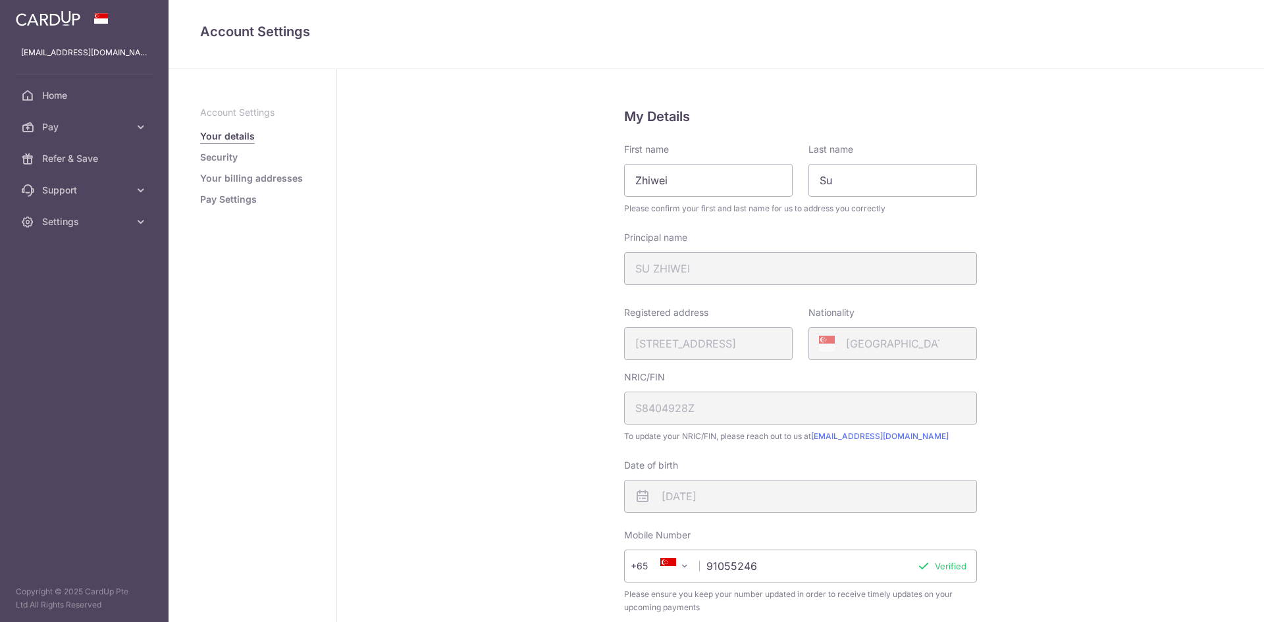
click at [219, 205] on link "Pay Settings" at bounding box center [228, 199] width 57 height 13
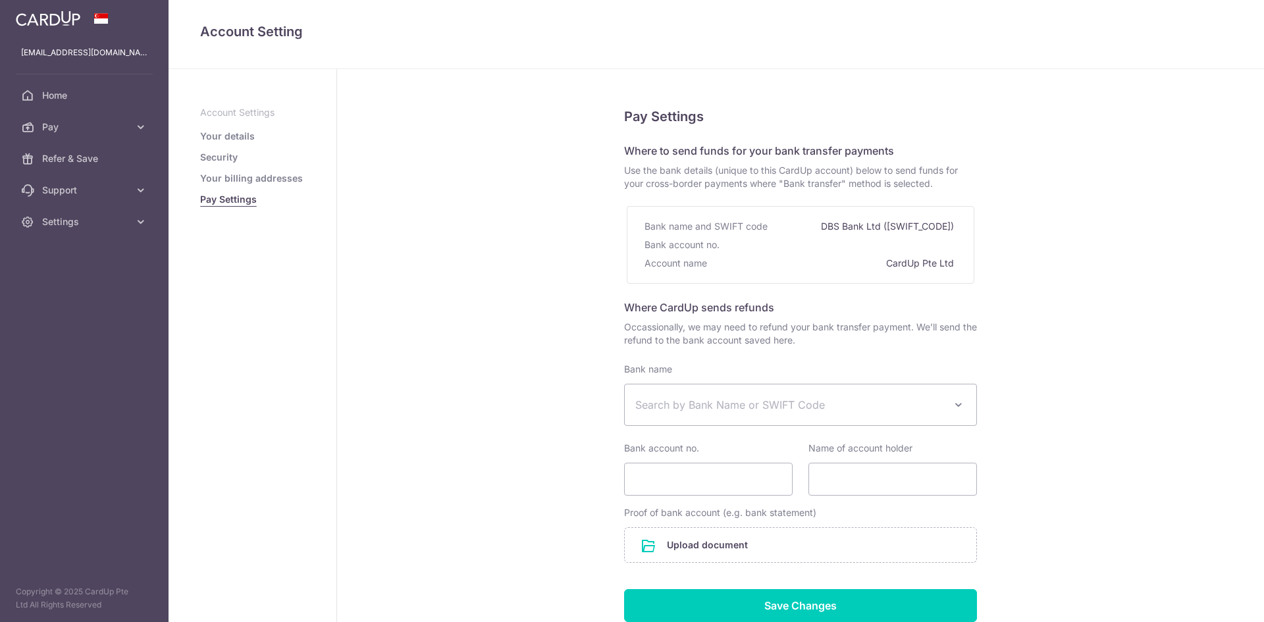
select select
click at [92, 194] on span "Support" at bounding box center [85, 190] width 87 height 13
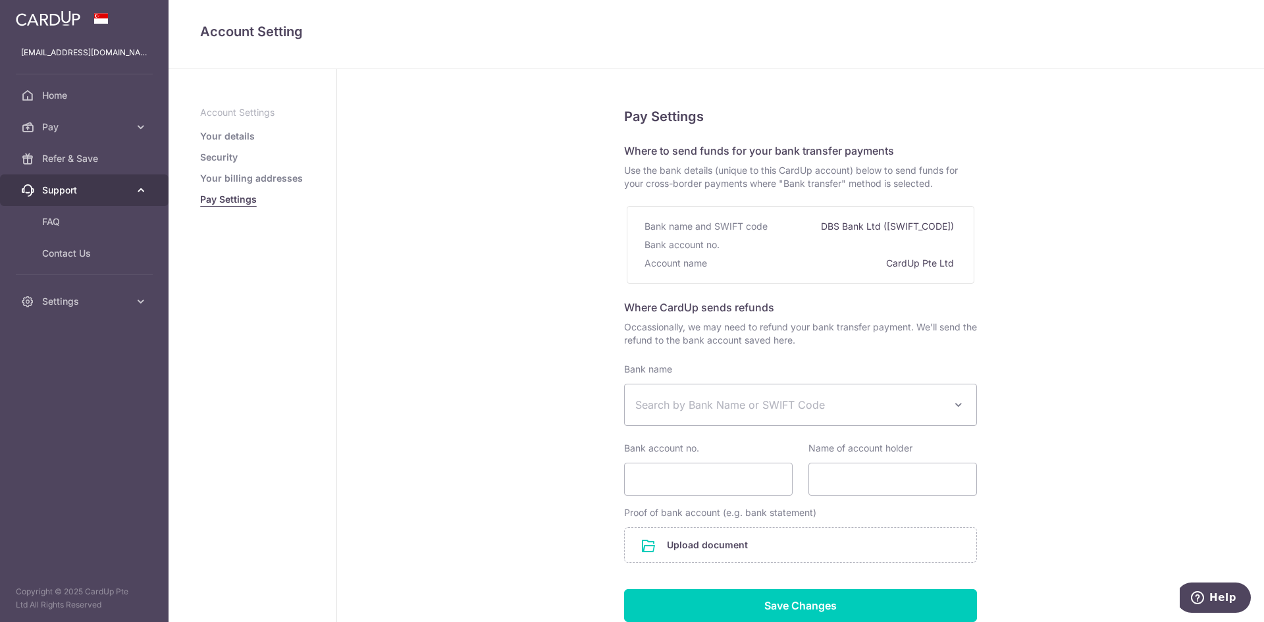
click at [90, 192] on span "Support" at bounding box center [85, 190] width 87 height 13
click at [236, 132] on link "Your details" at bounding box center [227, 136] width 55 height 13
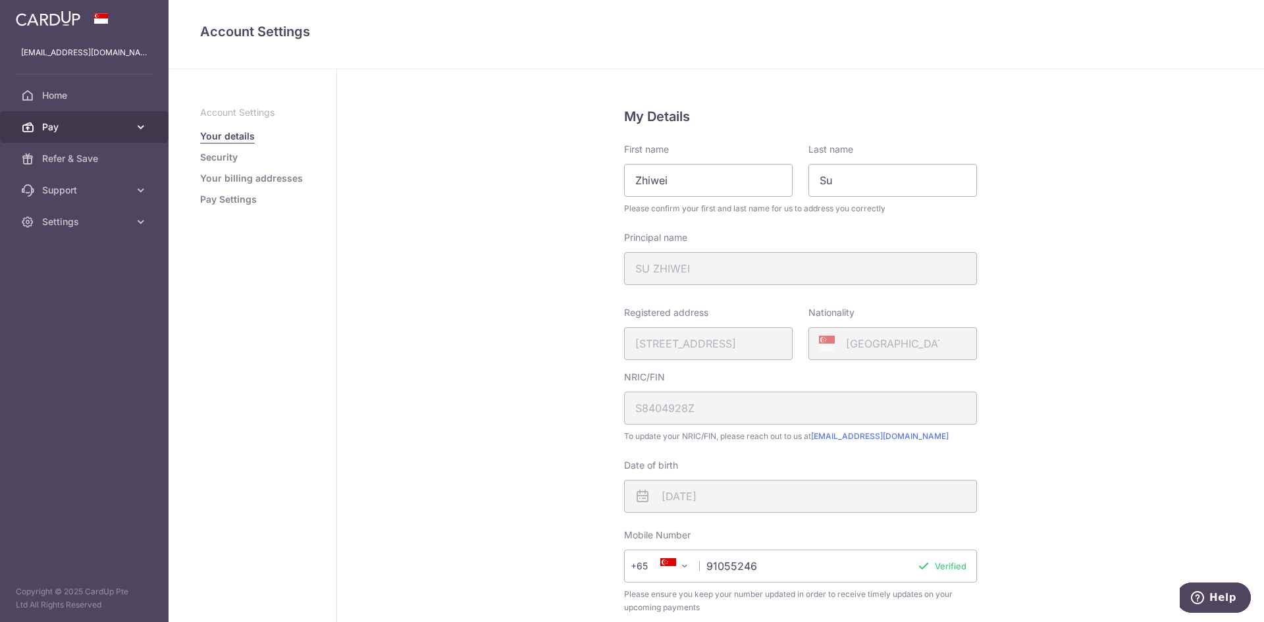
click at [67, 130] on span "Pay" at bounding box center [85, 127] width 87 height 13
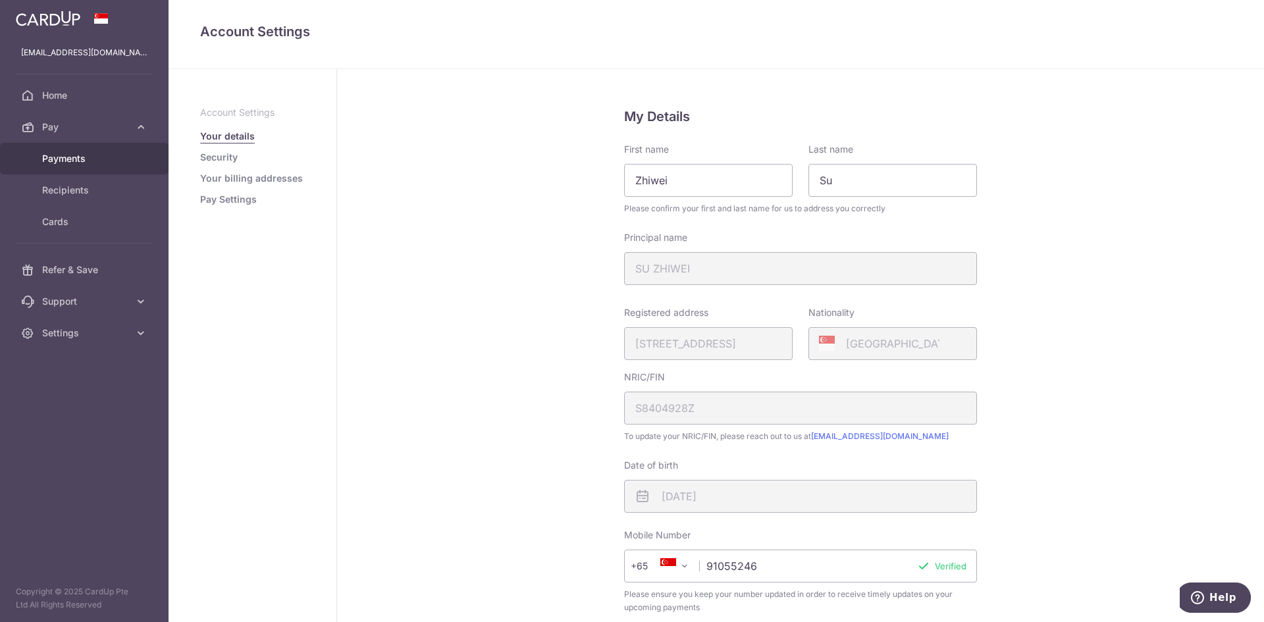
click at [70, 163] on span "Payments" at bounding box center [85, 158] width 87 height 13
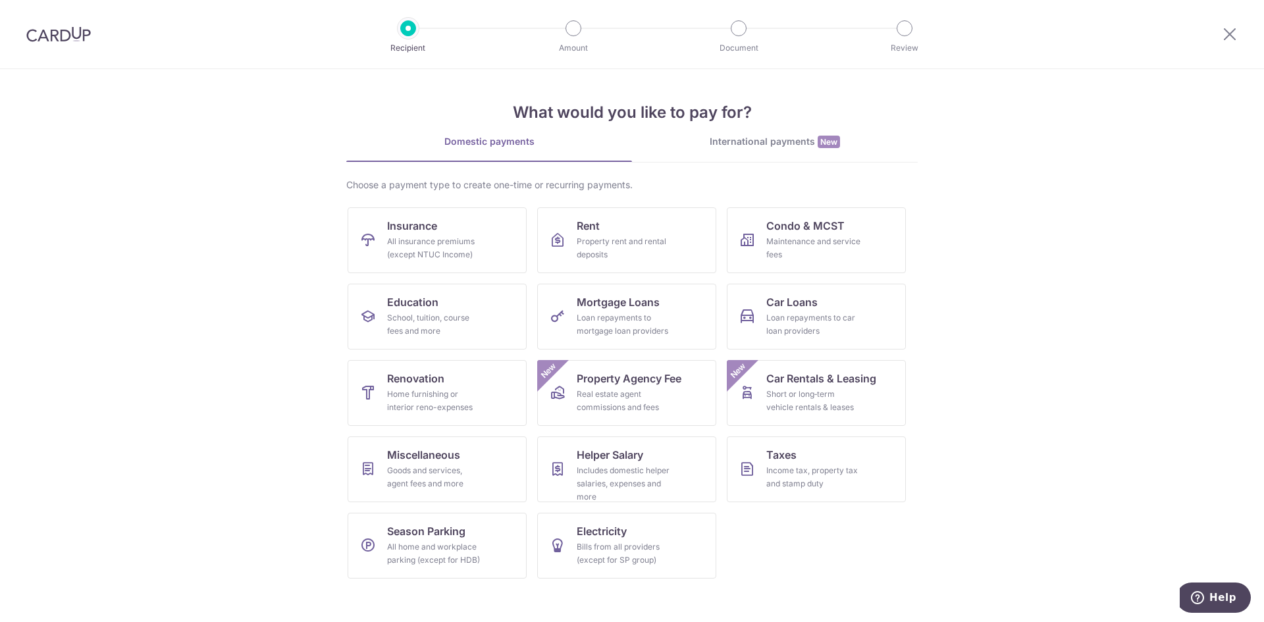
click at [62, 38] on img at bounding box center [58, 34] width 65 height 16
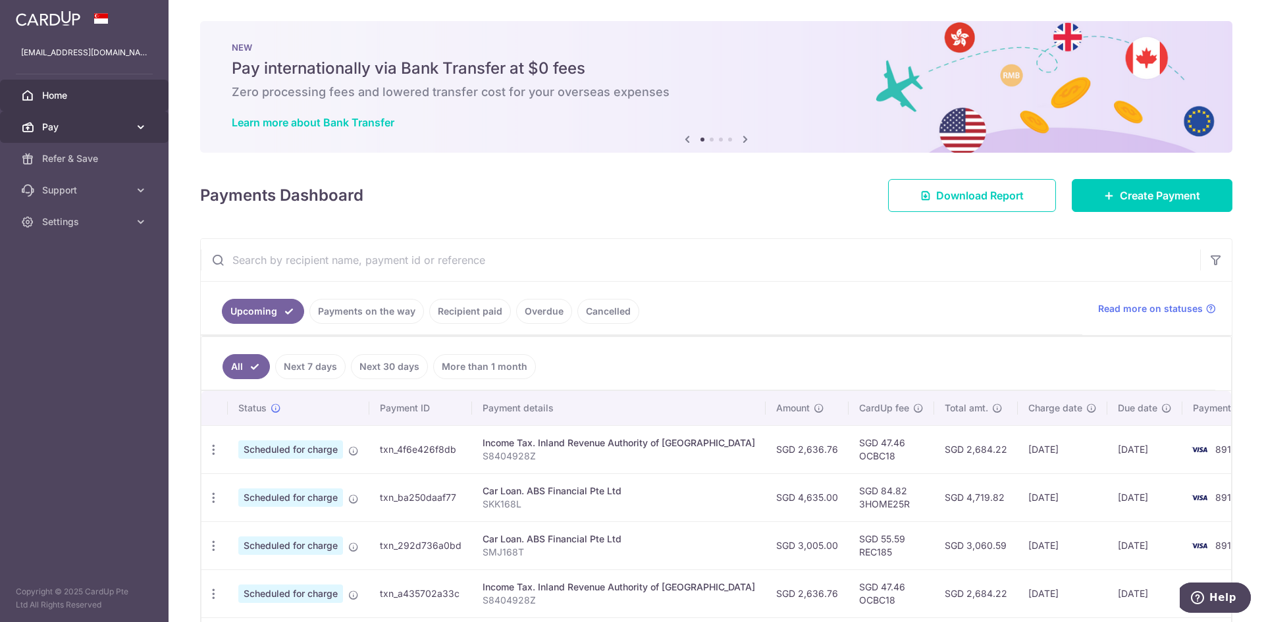
click at [68, 133] on span "Pay" at bounding box center [85, 127] width 87 height 13
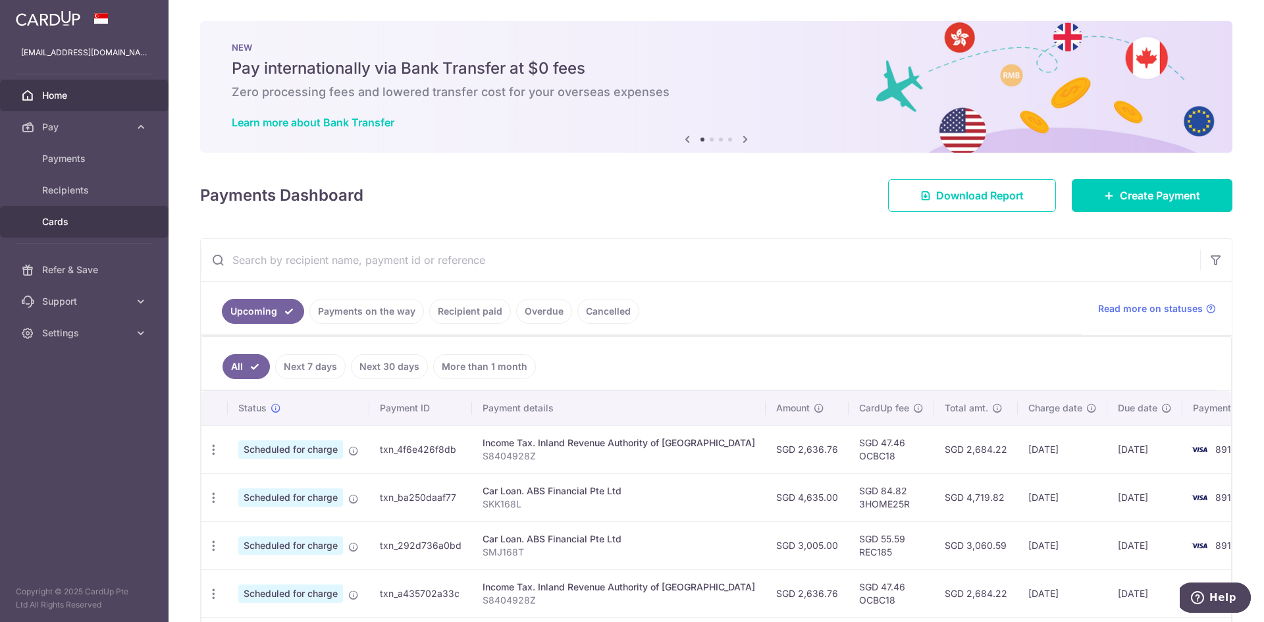
click at [59, 219] on span "Cards" at bounding box center [85, 221] width 87 height 13
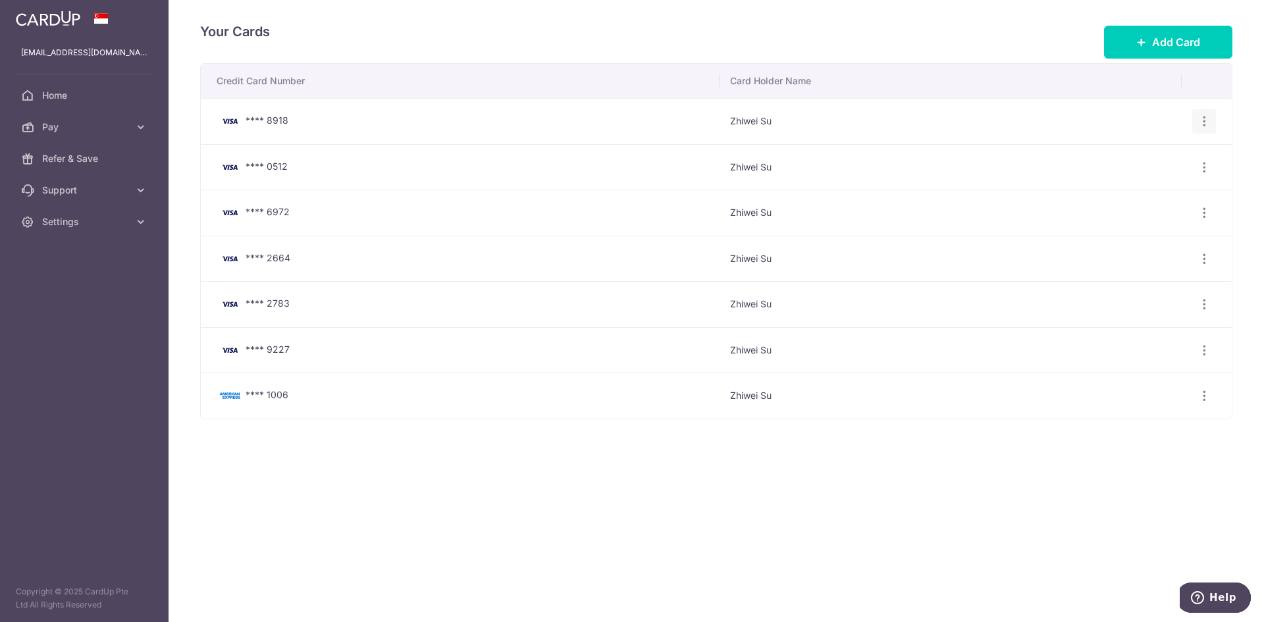
click at [1204, 119] on icon "button" at bounding box center [1205, 122] width 14 height 14
click at [1138, 190] on span "Delete" at bounding box center [1161, 190] width 90 height 16
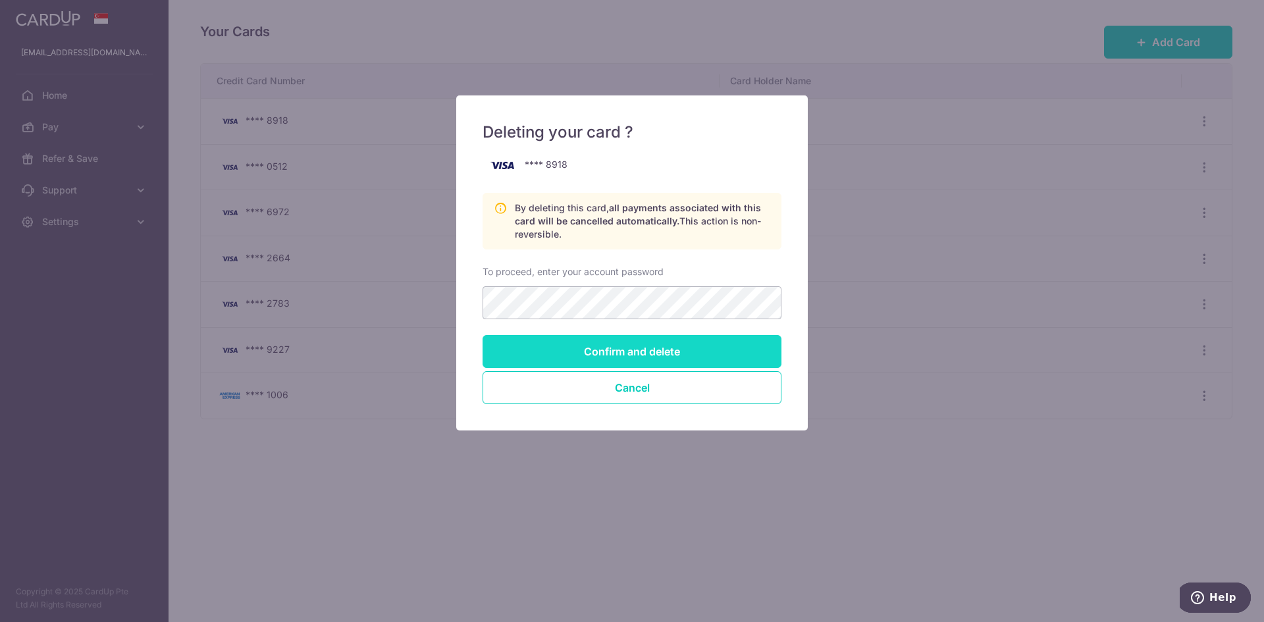
click at [728, 345] on input "Confirm and delete" at bounding box center [632, 351] width 299 height 33
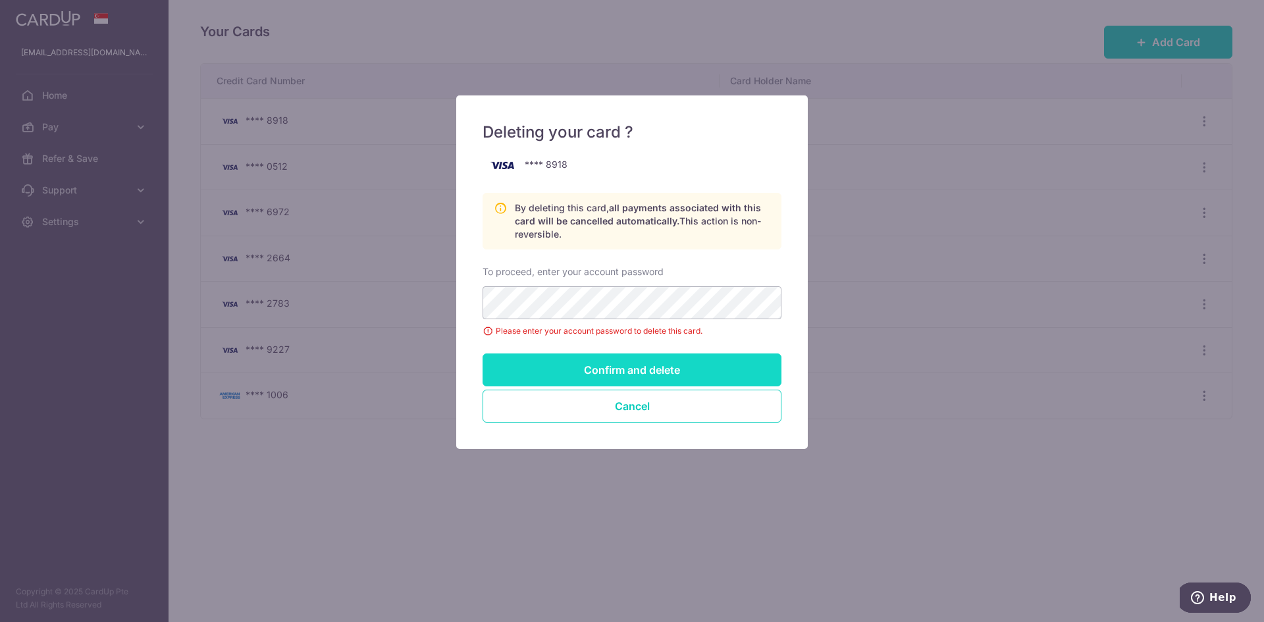
click at [707, 367] on input "Confirm and delete" at bounding box center [632, 370] width 299 height 33
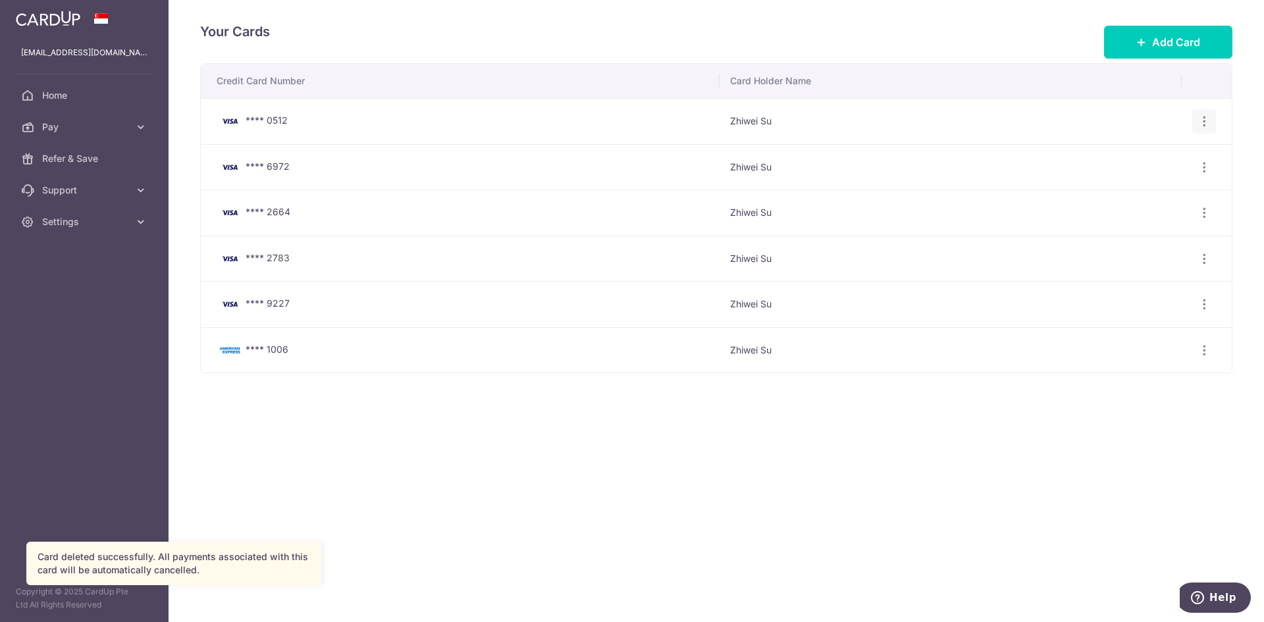
click at [1208, 119] on icon "button" at bounding box center [1205, 122] width 14 height 14
click at [1132, 189] on span "Delete" at bounding box center [1161, 190] width 90 height 16
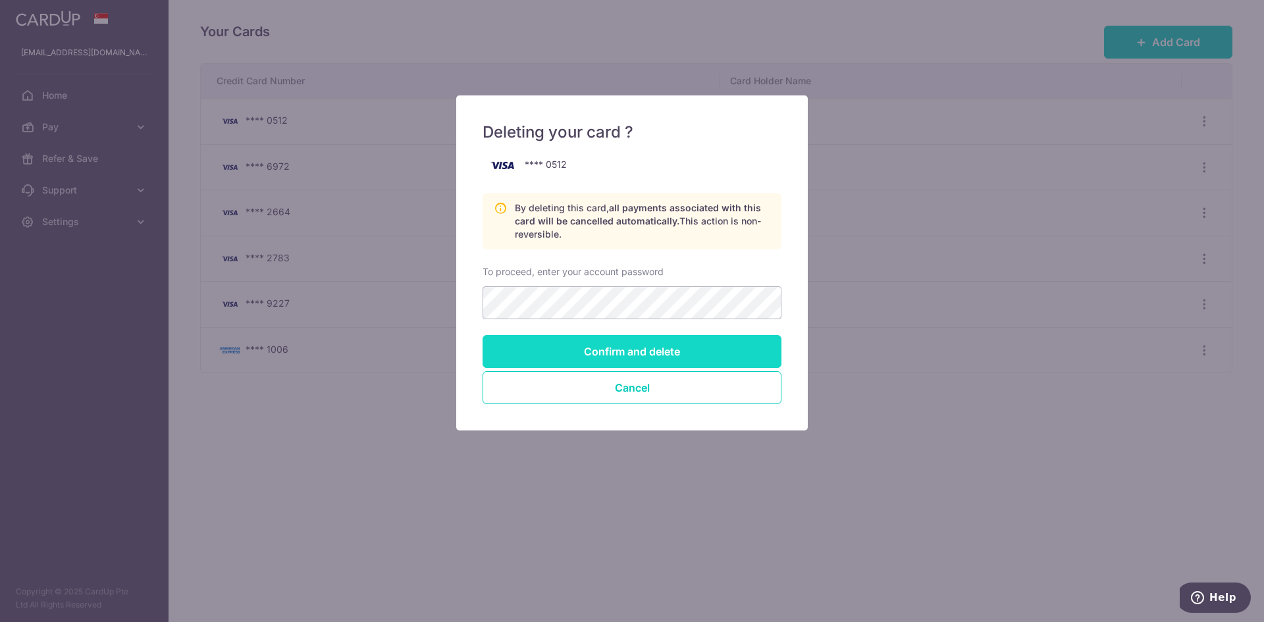
click at [643, 350] on input "Confirm and delete" at bounding box center [632, 351] width 299 height 33
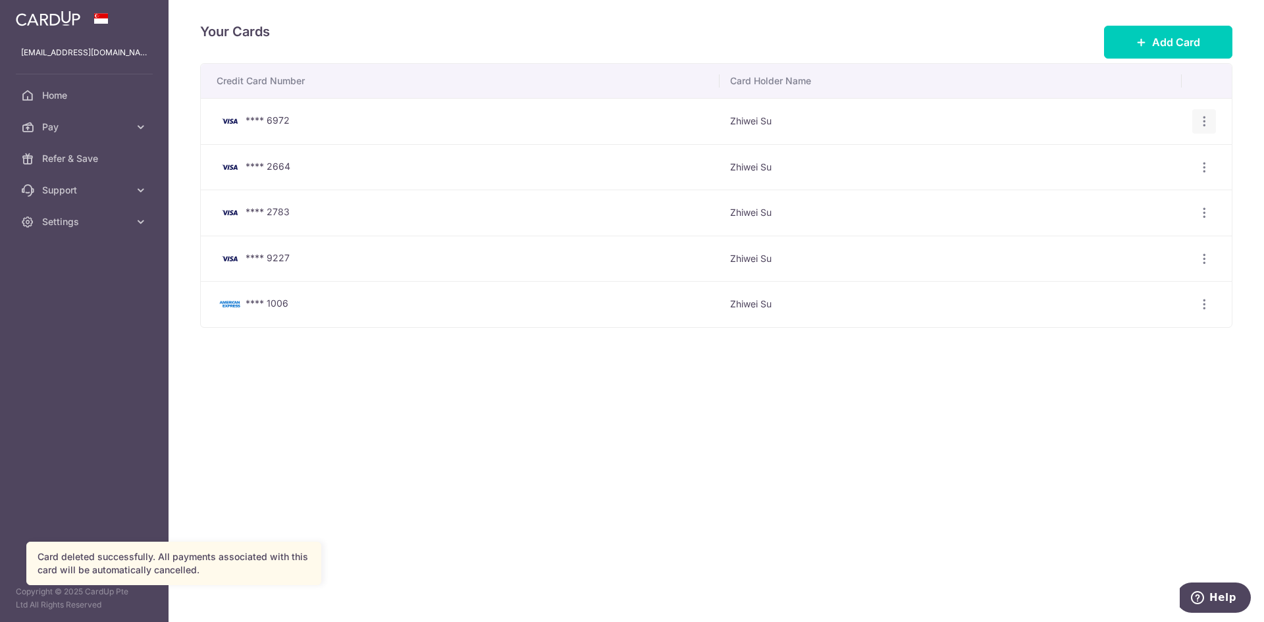
click at [1207, 118] on icon "button" at bounding box center [1205, 122] width 14 height 14
click at [1163, 328] on div "Your Cards Add Card Credit Card Number Card Holder Name **** 6972 Zhiwei Su Vie…" at bounding box center [717, 311] width 1096 height 622
click at [1204, 163] on icon "button" at bounding box center [1205, 168] width 14 height 14
click at [1193, 202] on span "View/Edit" at bounding box center [1161, 204] width 90 height 16
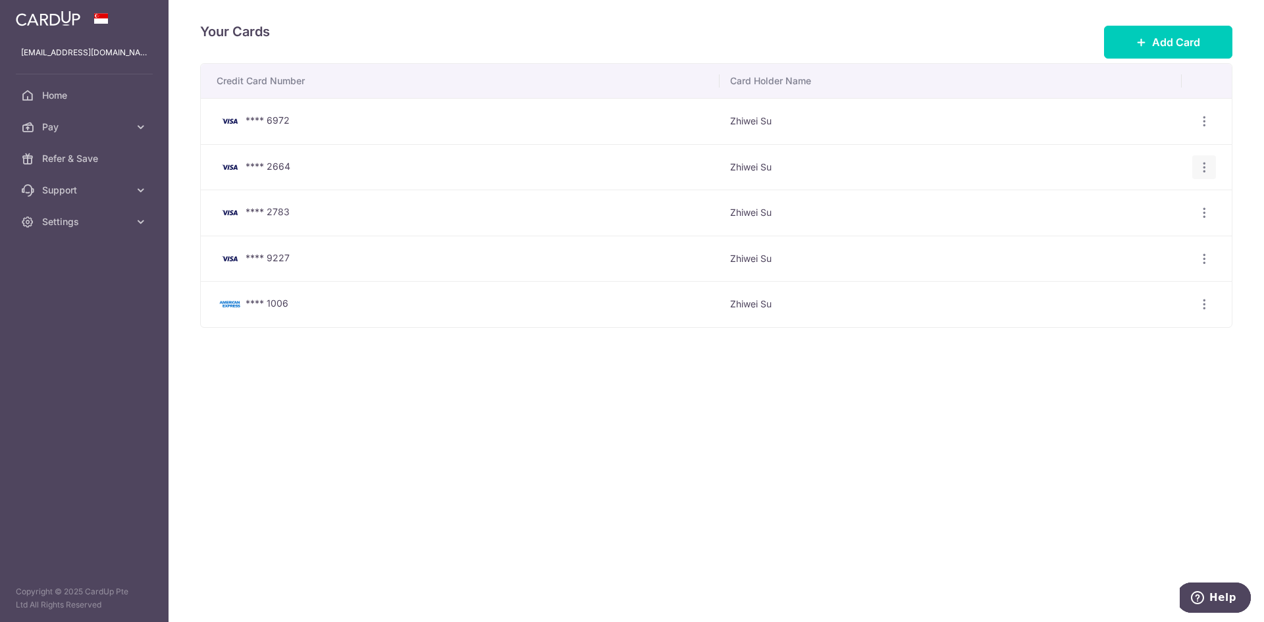
click at [1206, 164] on icon "button" at bounding box center [1205, 168] width 14 height 14
click at [1139, 240] on span "Delete" at bounding box center [1161, 235] width 90 height 16
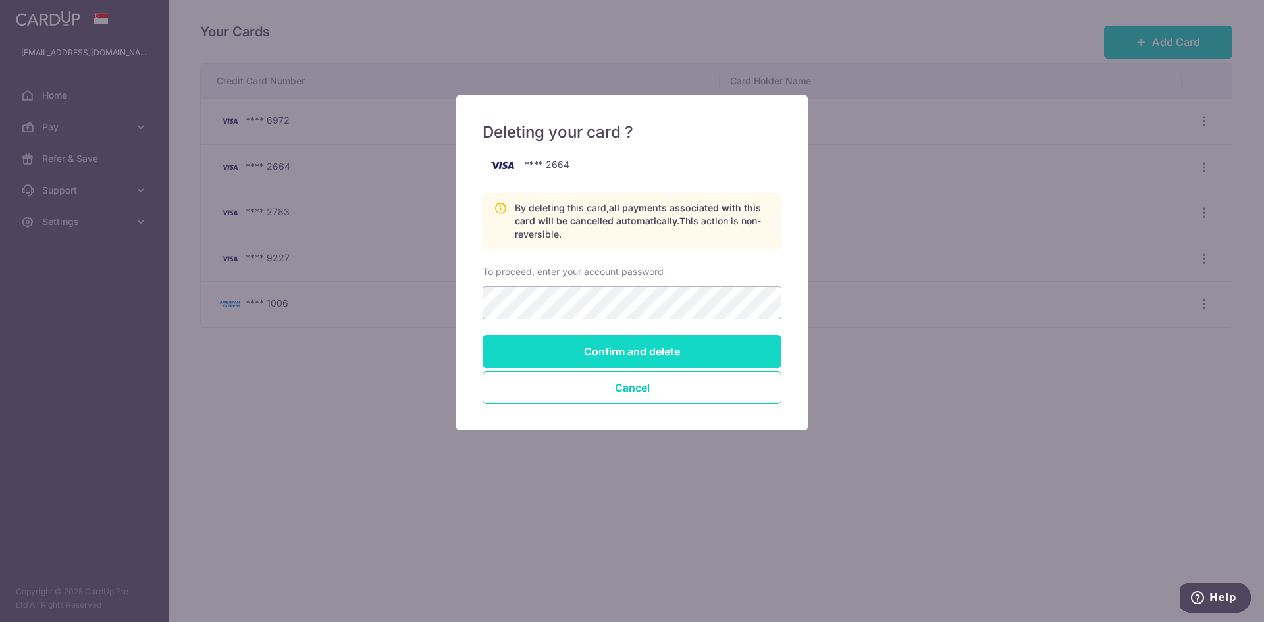
click at [728, 342] on input "Confirm and delete" at bounding box center [632, 351] width 299 height 33
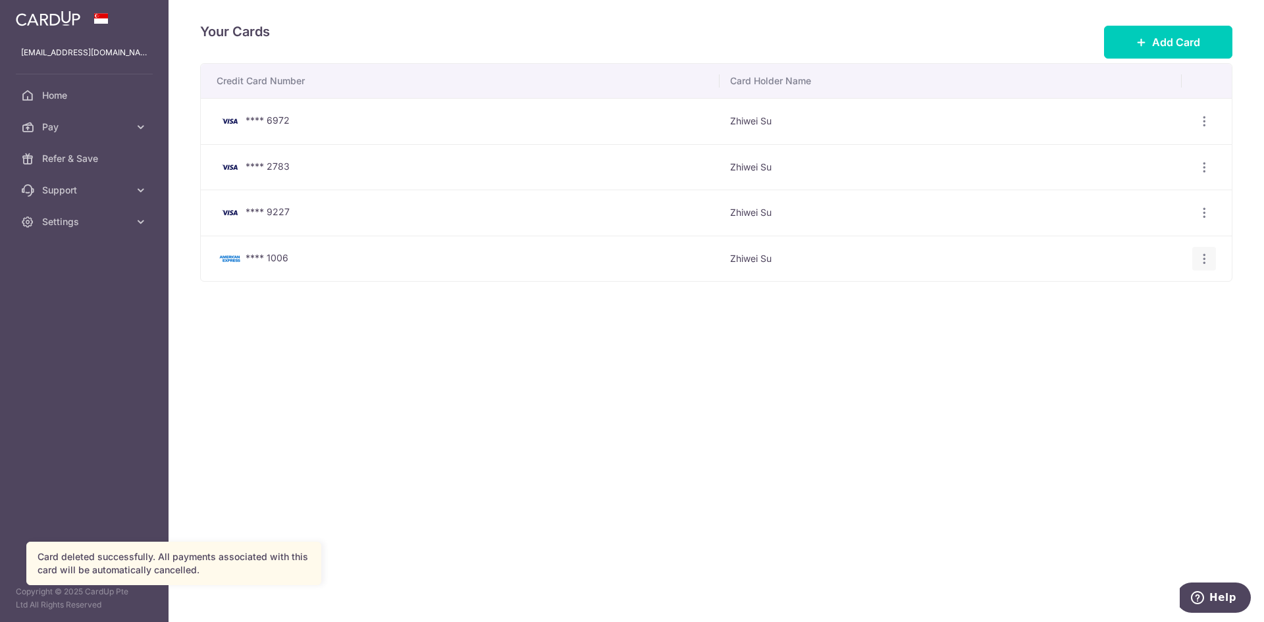
click at [1203, 260] on icon "button" at bounding box center [1205, 259] width 14 height 14
click at [1129, 327] on span "Delete" at bounding box center [1161, 327] width 90 height 16
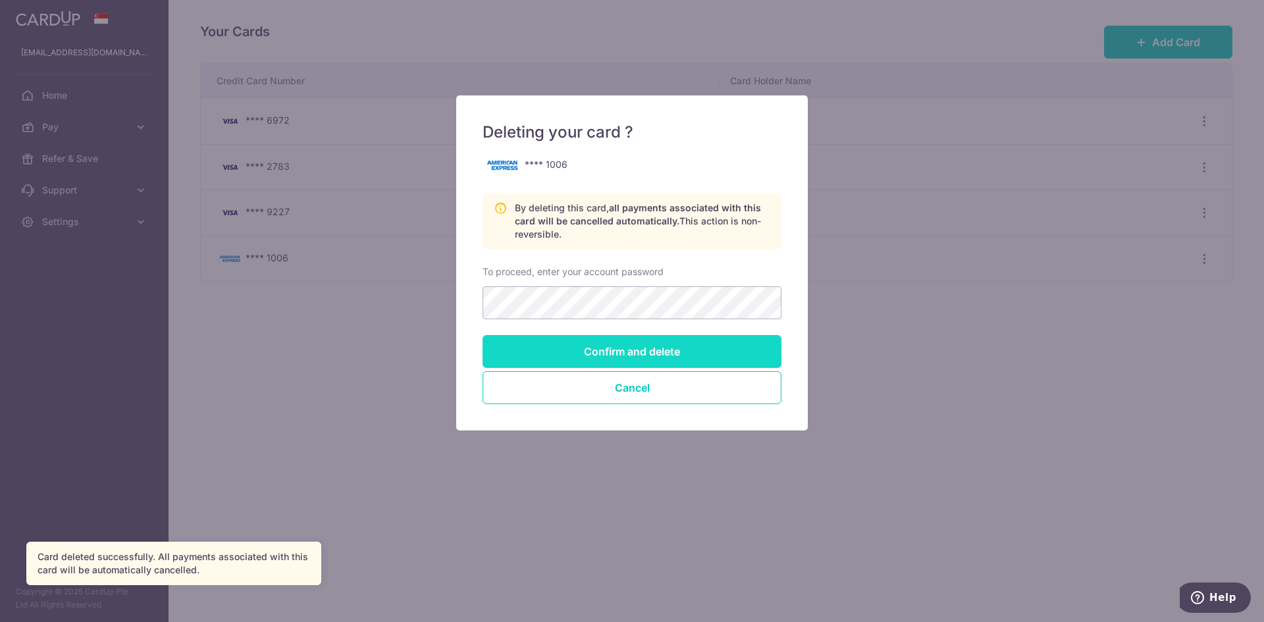
click at [593, 349] on input "Confirm and delete" at bounding box center [632, 351] width 299 height 33
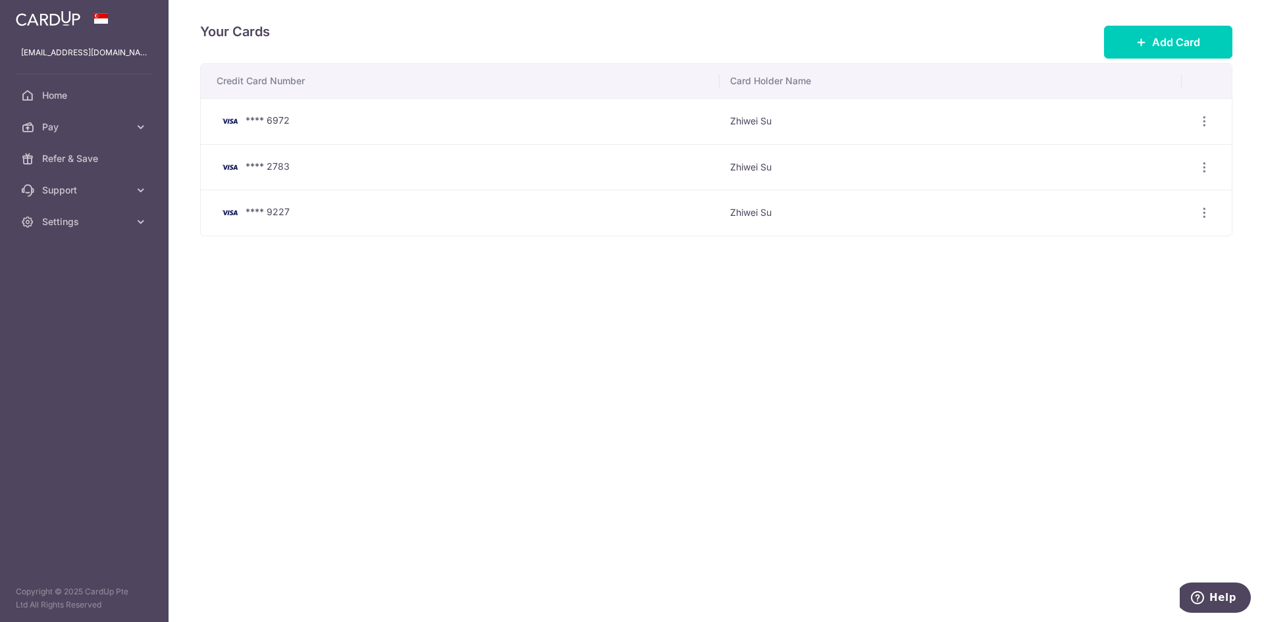
click at [678, 360] on div "Your Cards Add Card Credit Card Number Card Holder Name **** 6972 Zhiwei Su Vie…" at bounding box center [717, 311] width 1096 height 622
